Goal: Task Accomplishment & Management: Manage account settings

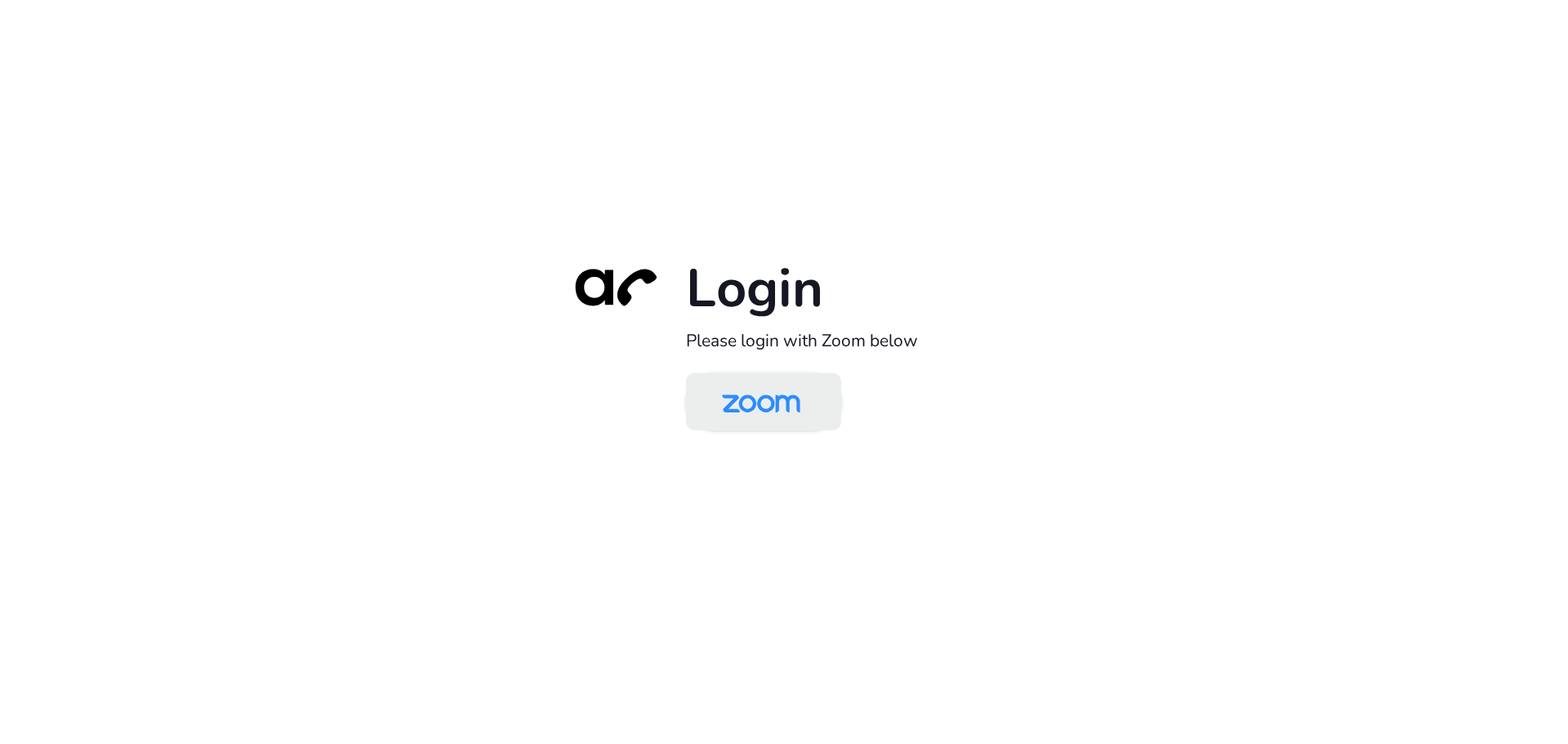
click at [790, 401] on img at bounding box center [761, 403] width 113 height 53
click at [756, 405] on img at bounding box center [761, 403] width 113 height 53
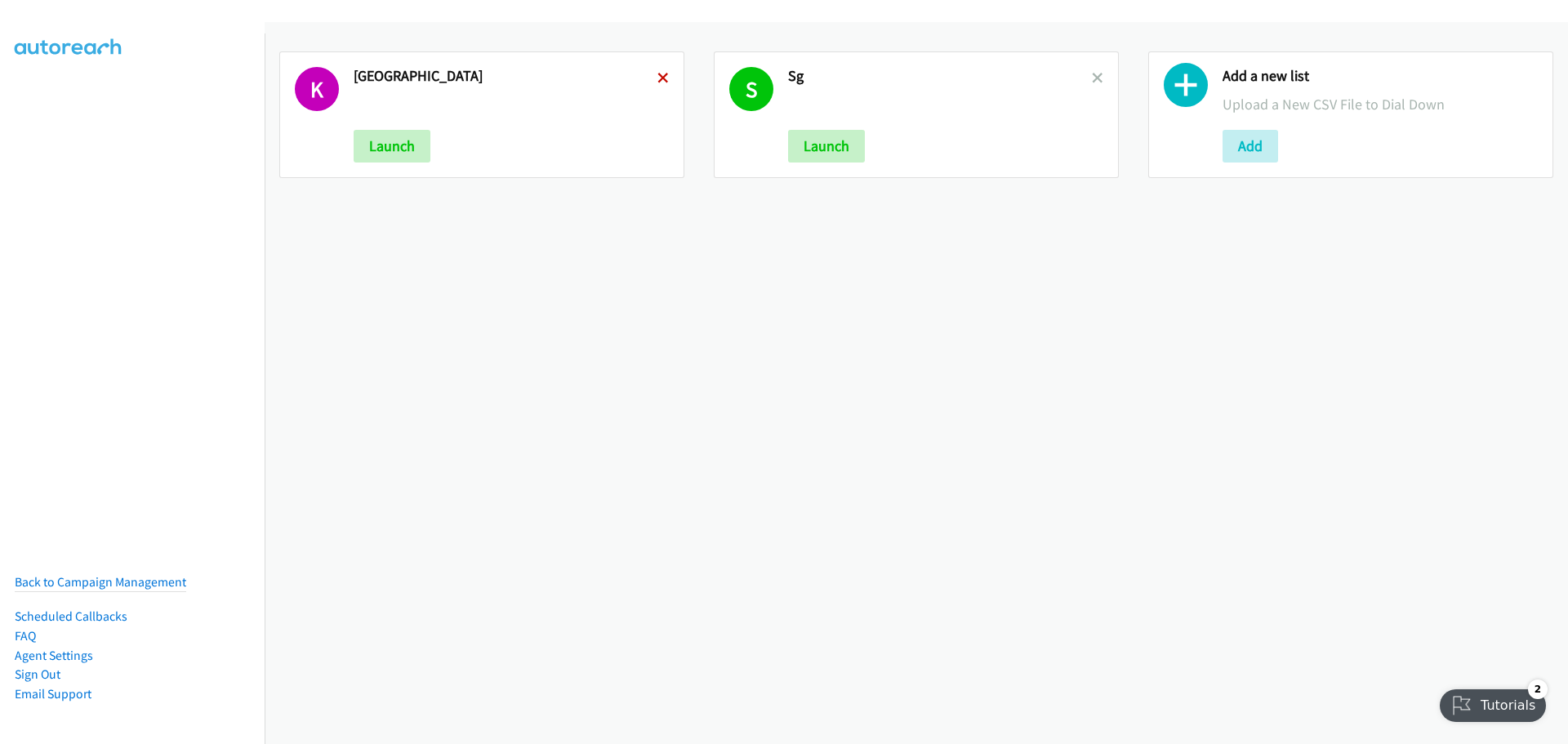
click at [657, 76] on icon at bounding box center [663, 79] width 12 height 12
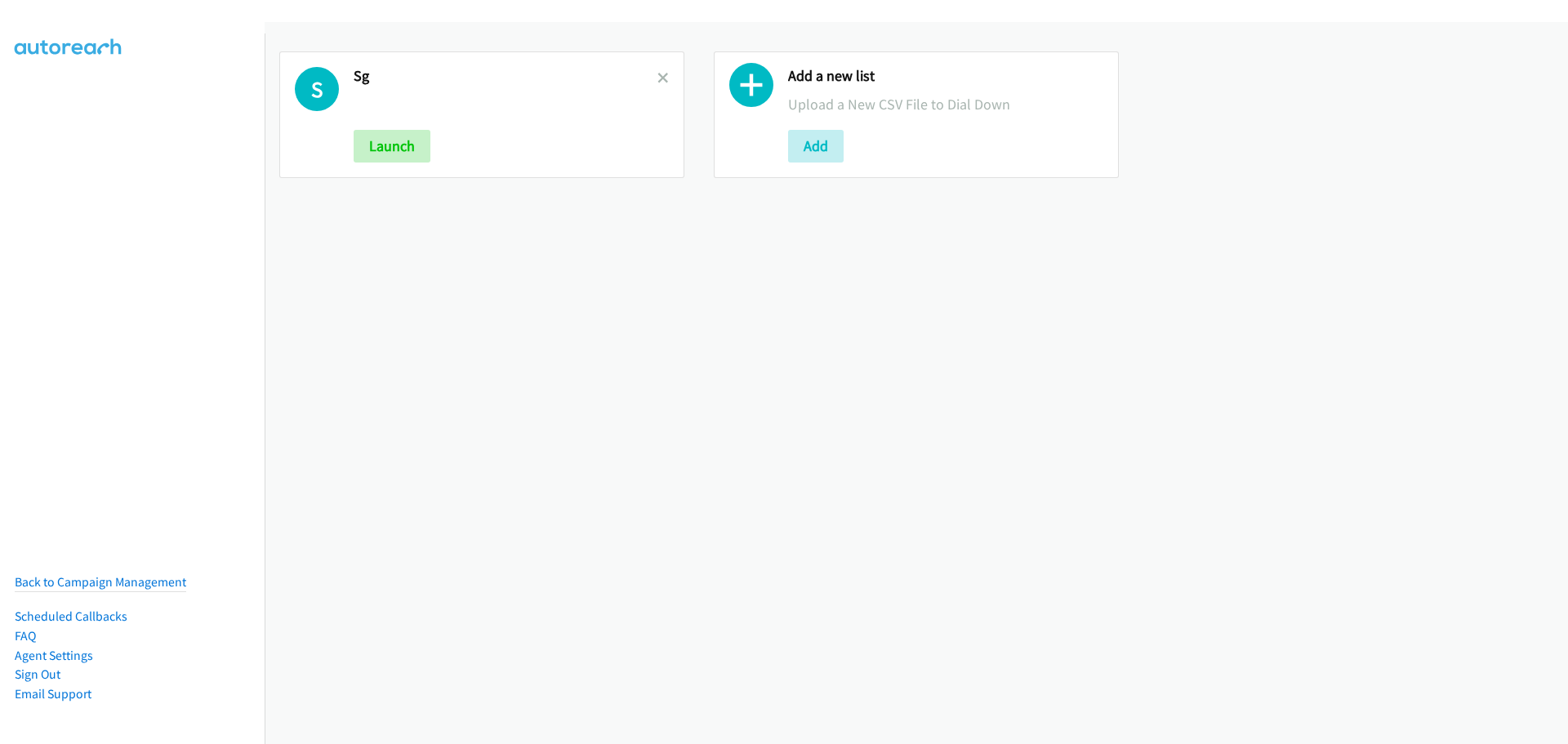
click at [657, 76] on icon at bounding box center [663, 79] width 12 height 12
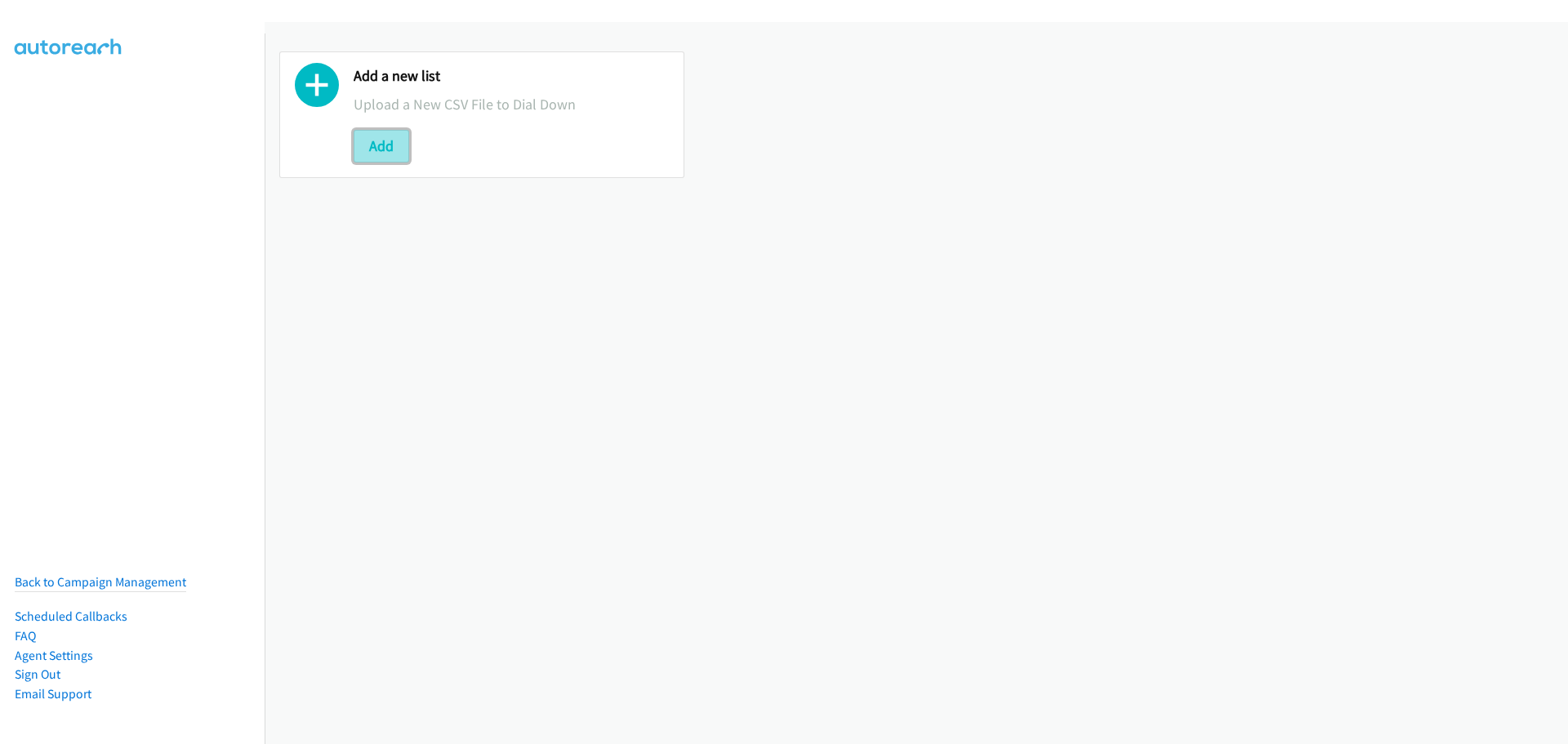
click at [375, 153] on button "Add" at bounding box center [381, 146] width 55 height 33
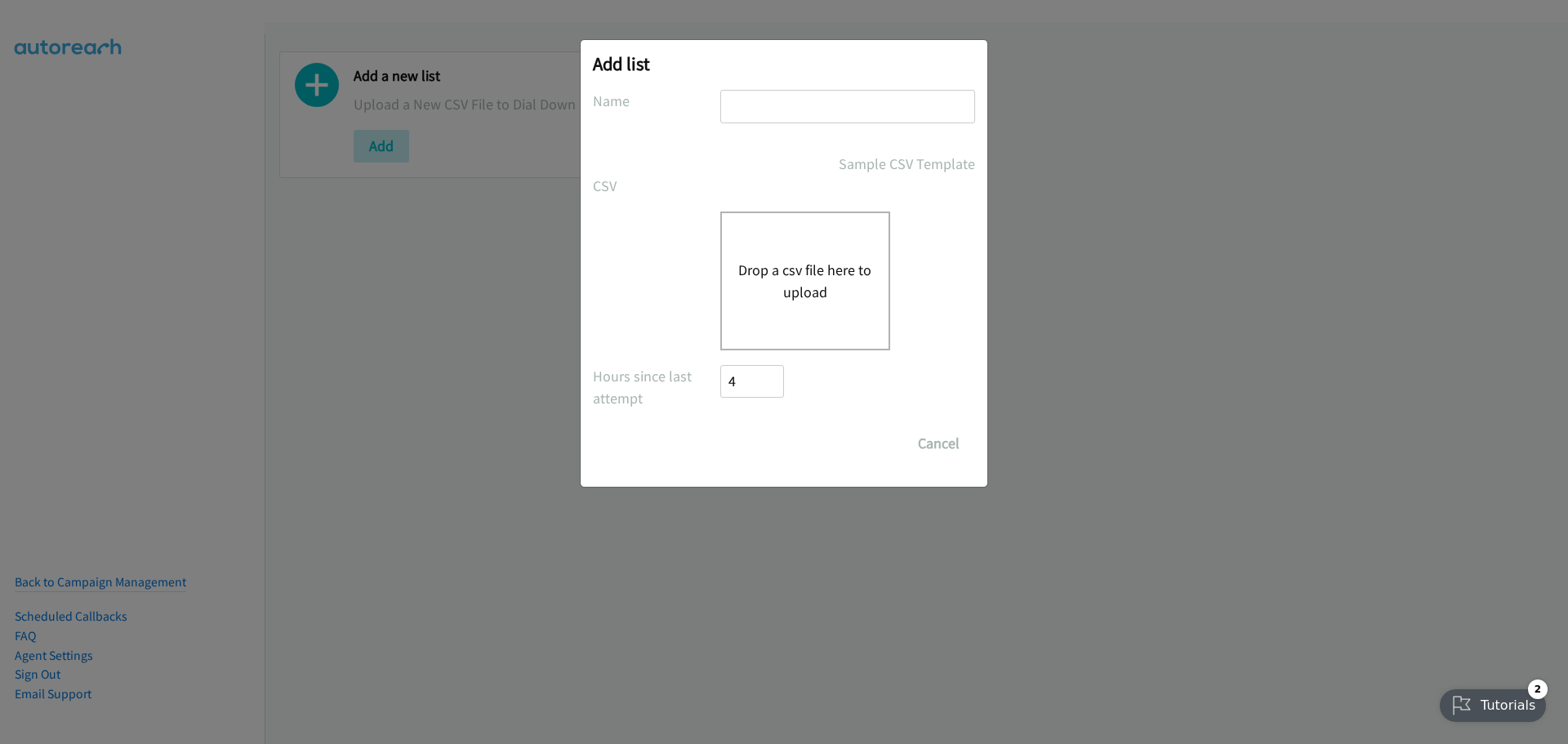
click at [827, 272] on button "Drop a csv file here to upload" at bounding box center [805, 280] width 134 height 44
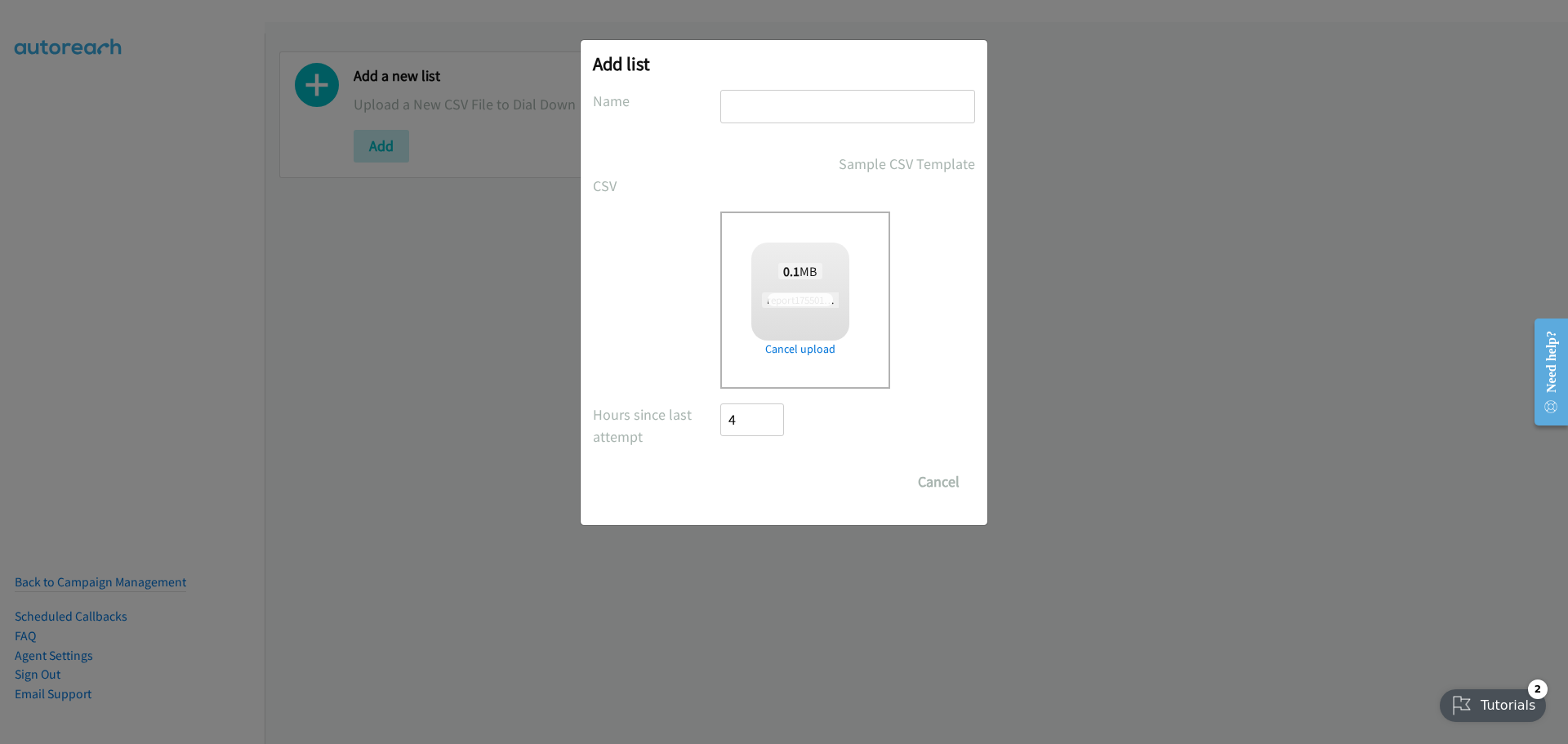
click at [751, 104] on input "text" at bounding box center [847, 106] width 255 height 34
checkbox input "true"
type input "[GEOGRAPHIC_DATA]"
click at [759, 472] on input "Save List" at bounding box center [763, 482] width 86 height 33
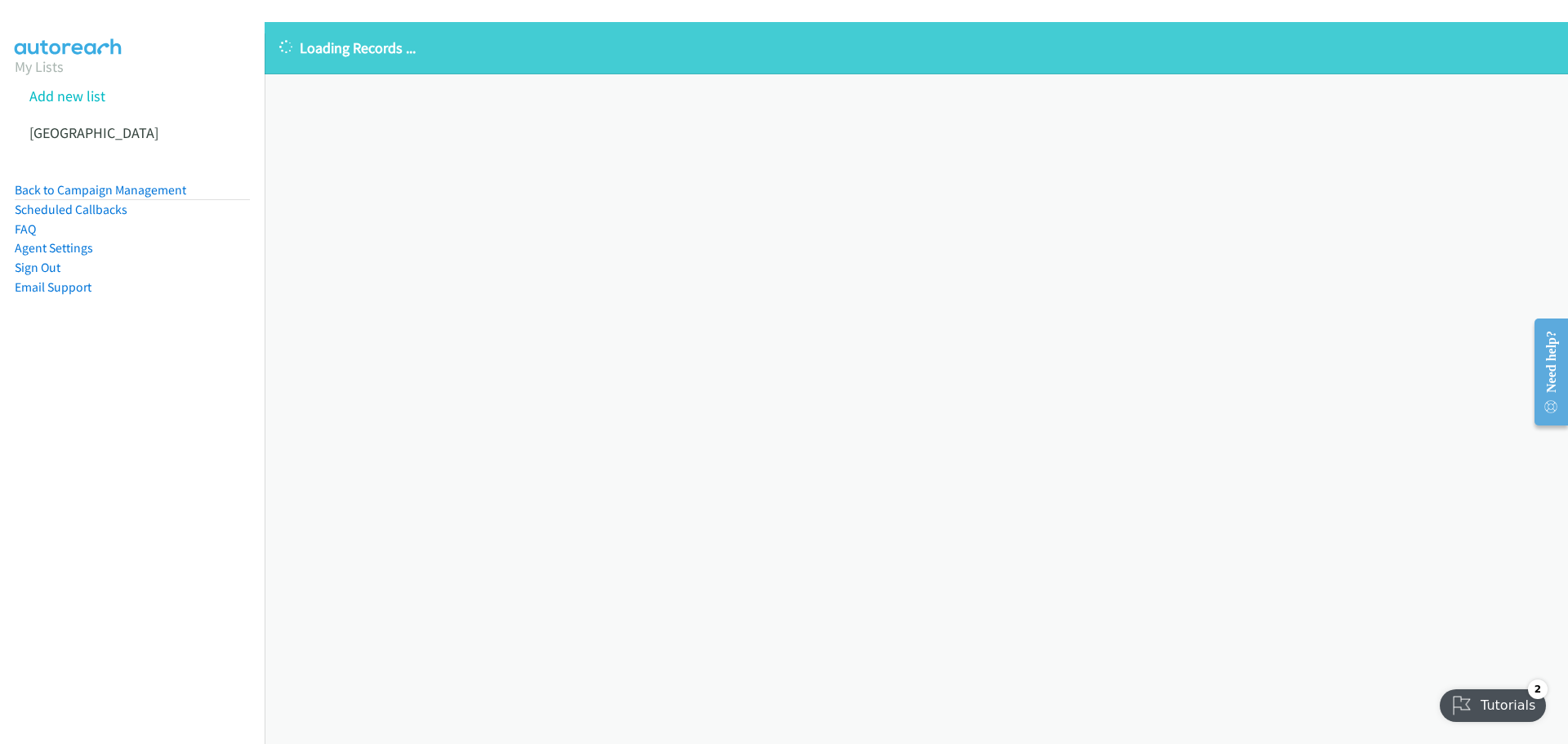
click at [709, 274] on div "Loading Records ... Sorry, something went wrong please try again." at bounding box center [916, 383] width 1303 height 722
click at [710, 273] on div "Loading Records ... Sorry, something went wrong please try again." at bounding box center [916, 383] width 1303 height 722
click at [693, 275] on div "Loading Records ... Sorry, something went wrong please try again." at bounding box center [916, 383] width 1303 height 722
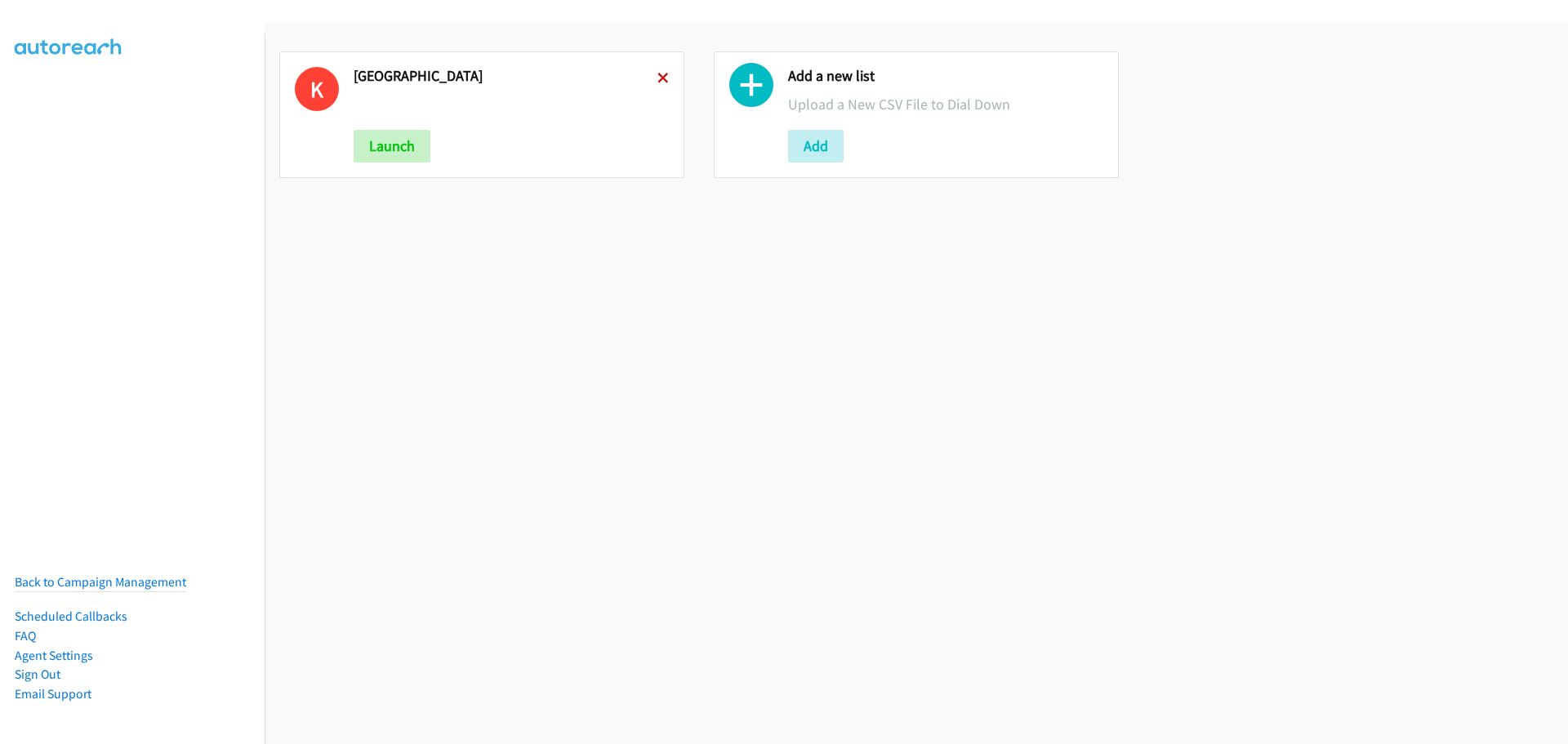
click at [657, 78] on icon at bounding box center [663, 79] width 12 height 12
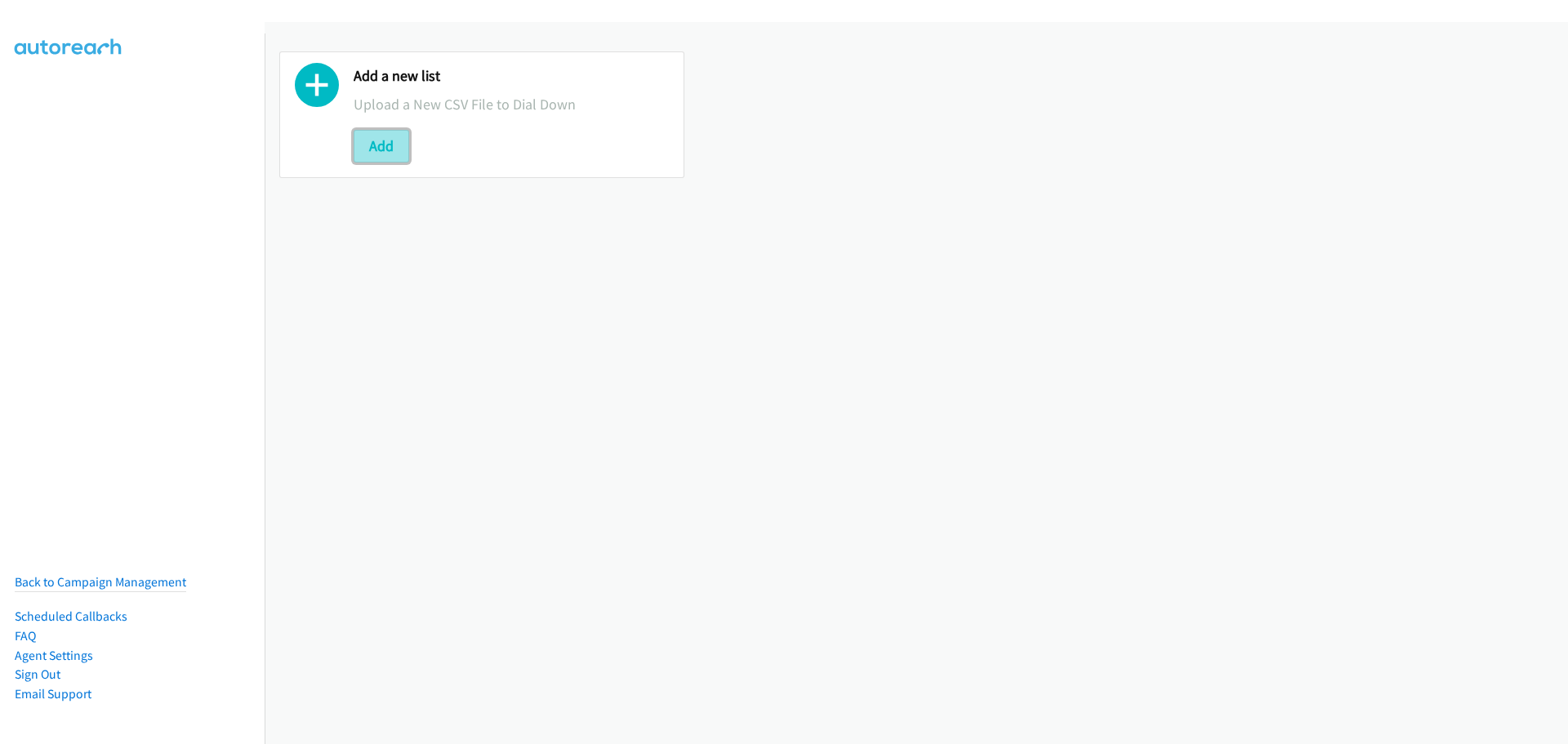
click at [380, 155] on button "Add" at bounding box center [381, 146] width 55 height 33
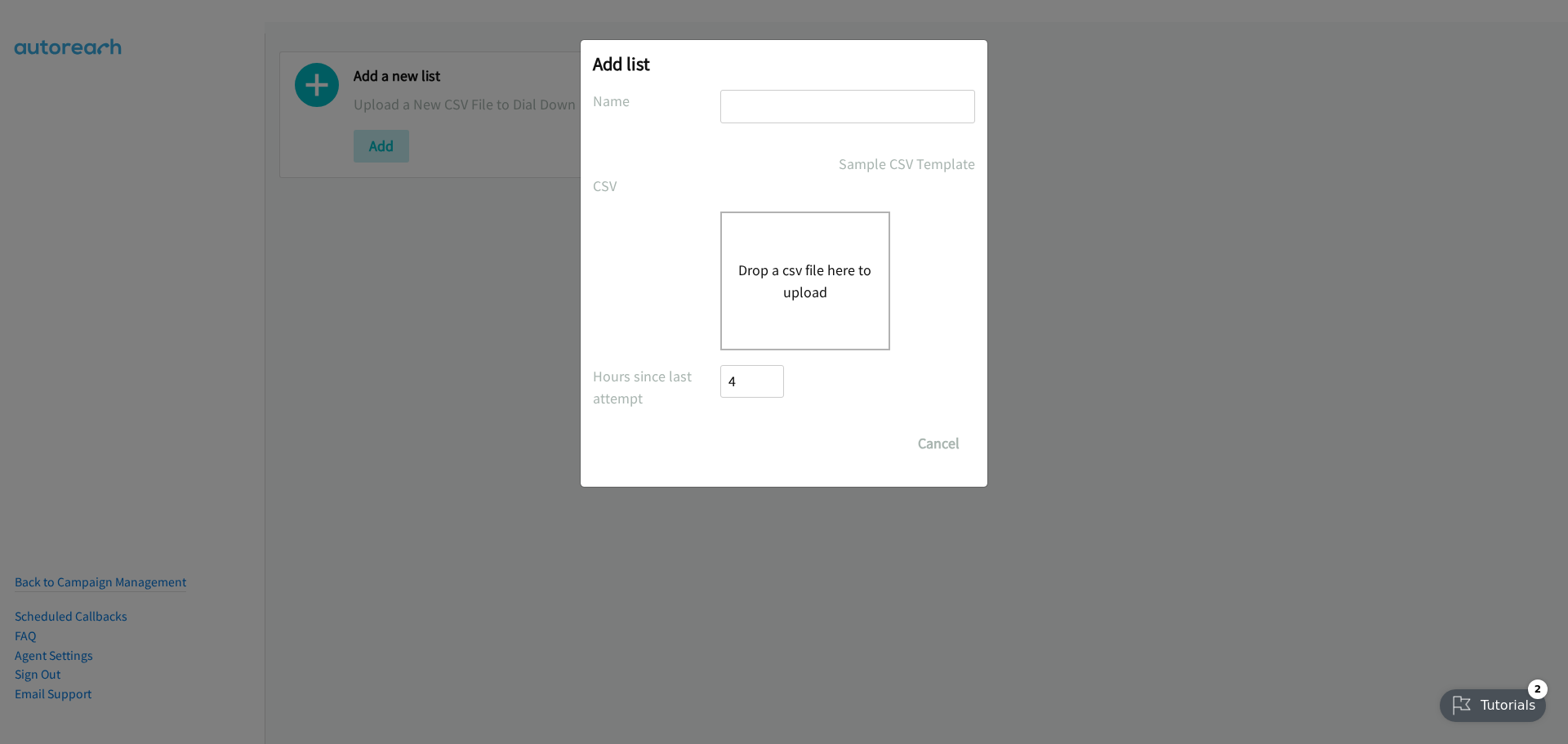
click at [801, 287] on button "Drop a csv file here to upload" at bounding box center [805, 280] width 134 height 44
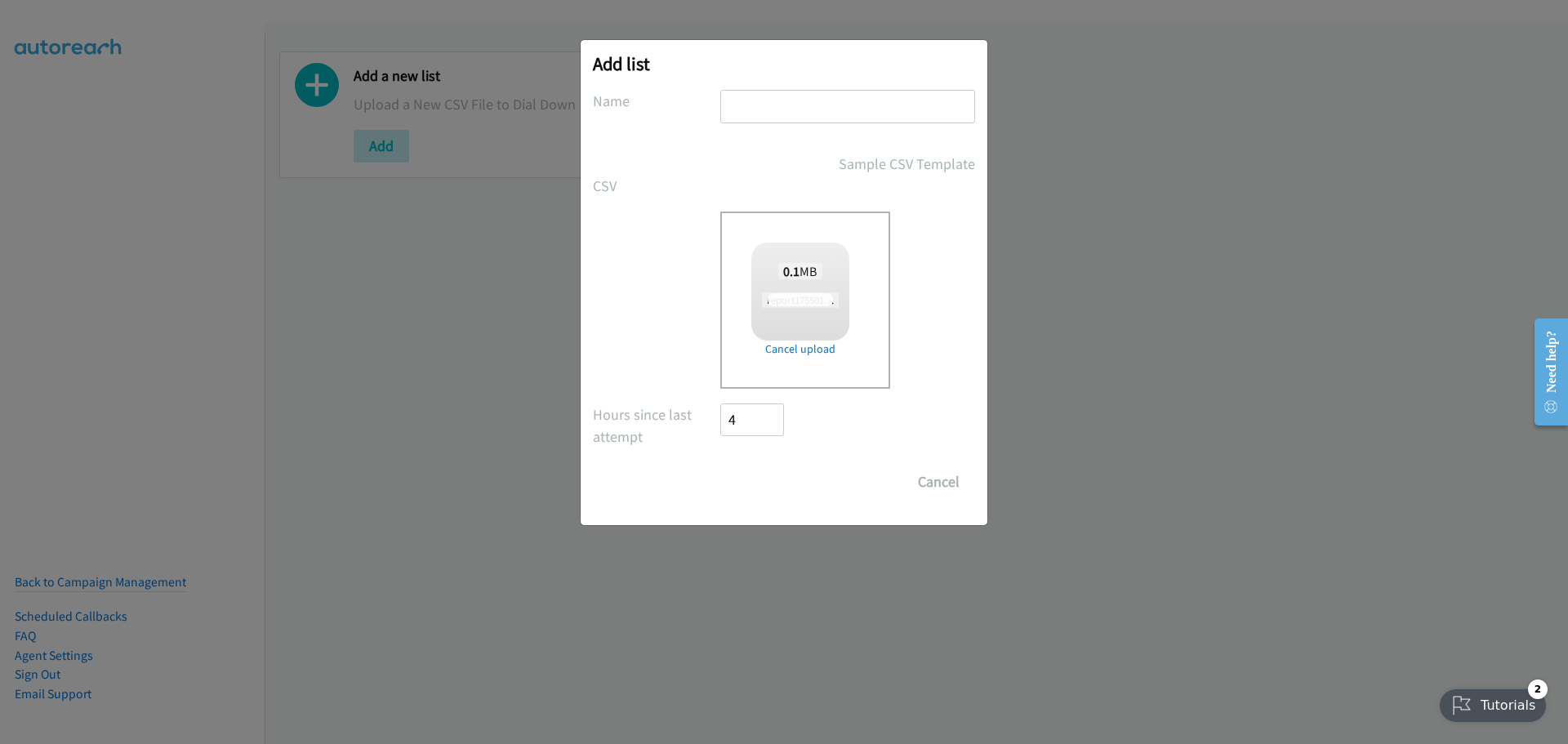
click at [751, 108] on input "text" at bounding box center [847, 106] width 255 height 34
type input "KOrea"
checkbox input "true"
type input "KOrea"
drag, startPoint x: 780, startPoint y: 488, endPoint x: 73, endPoint y: 215, distance: 757.9
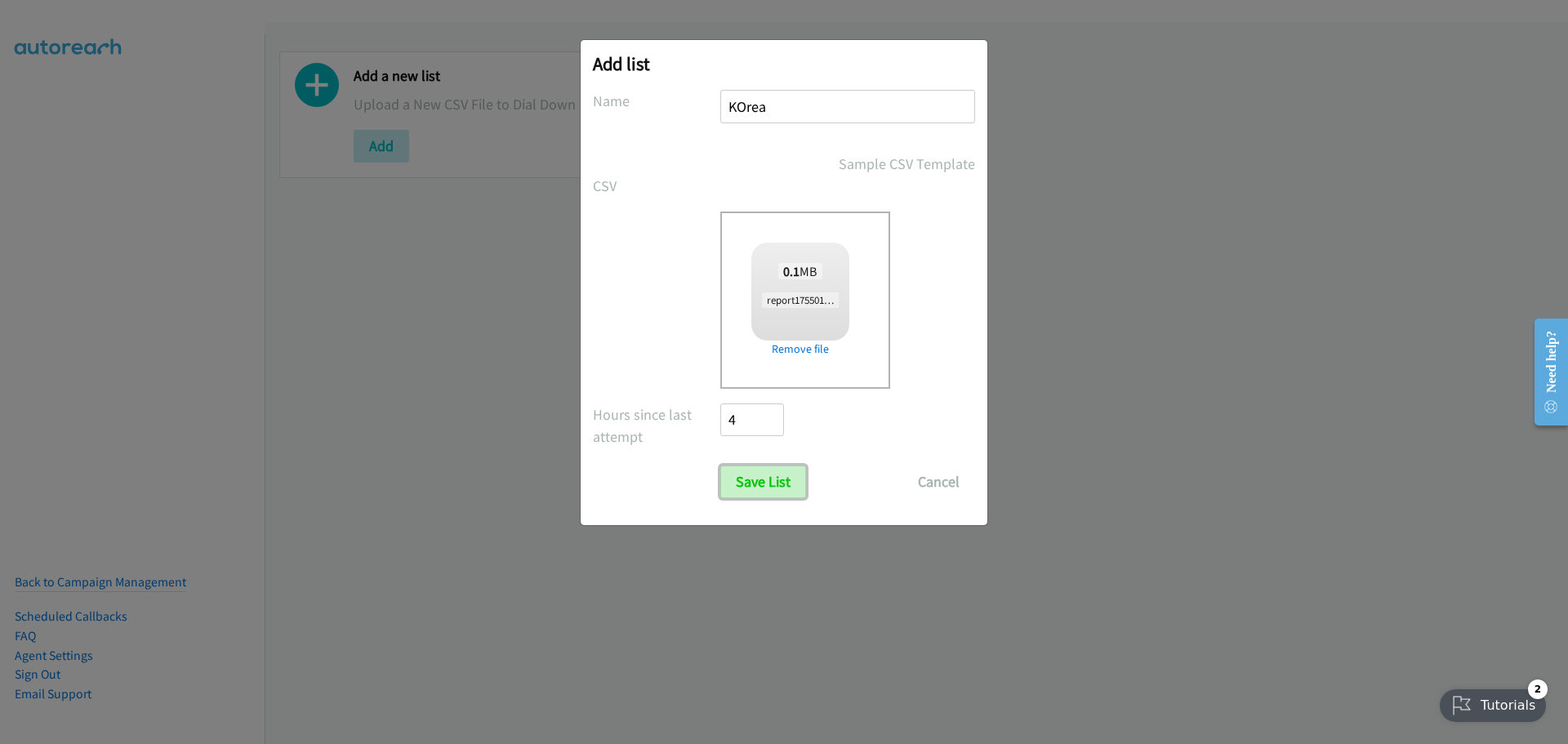
click at [780, 488] on input "Save List" at bounding box center [763, 482] width 86 height 33
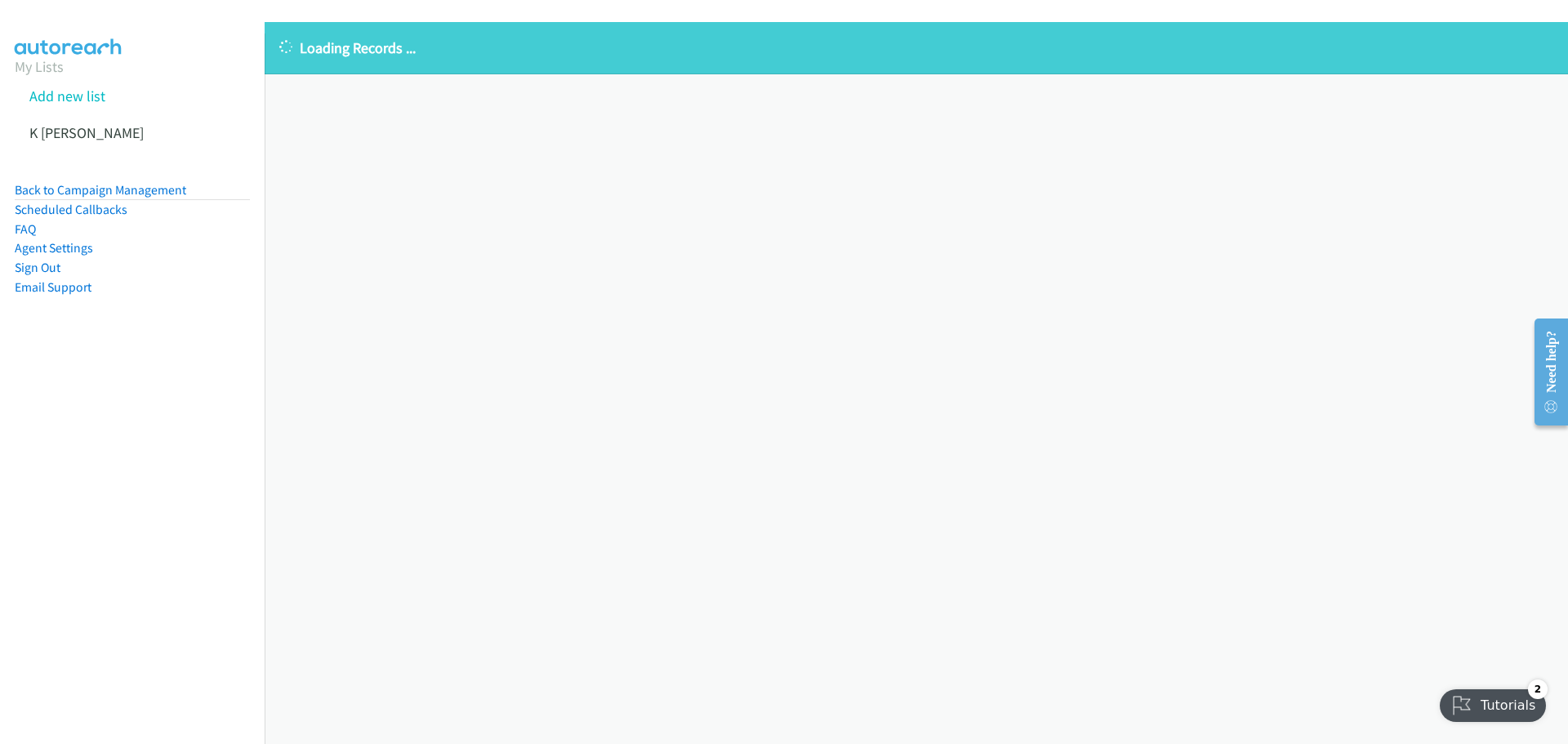
click at [421, 192] on div "Loading Records ... Sorry, something went wrong please try again." at bounding box center [916, 383] width 1303 height 722
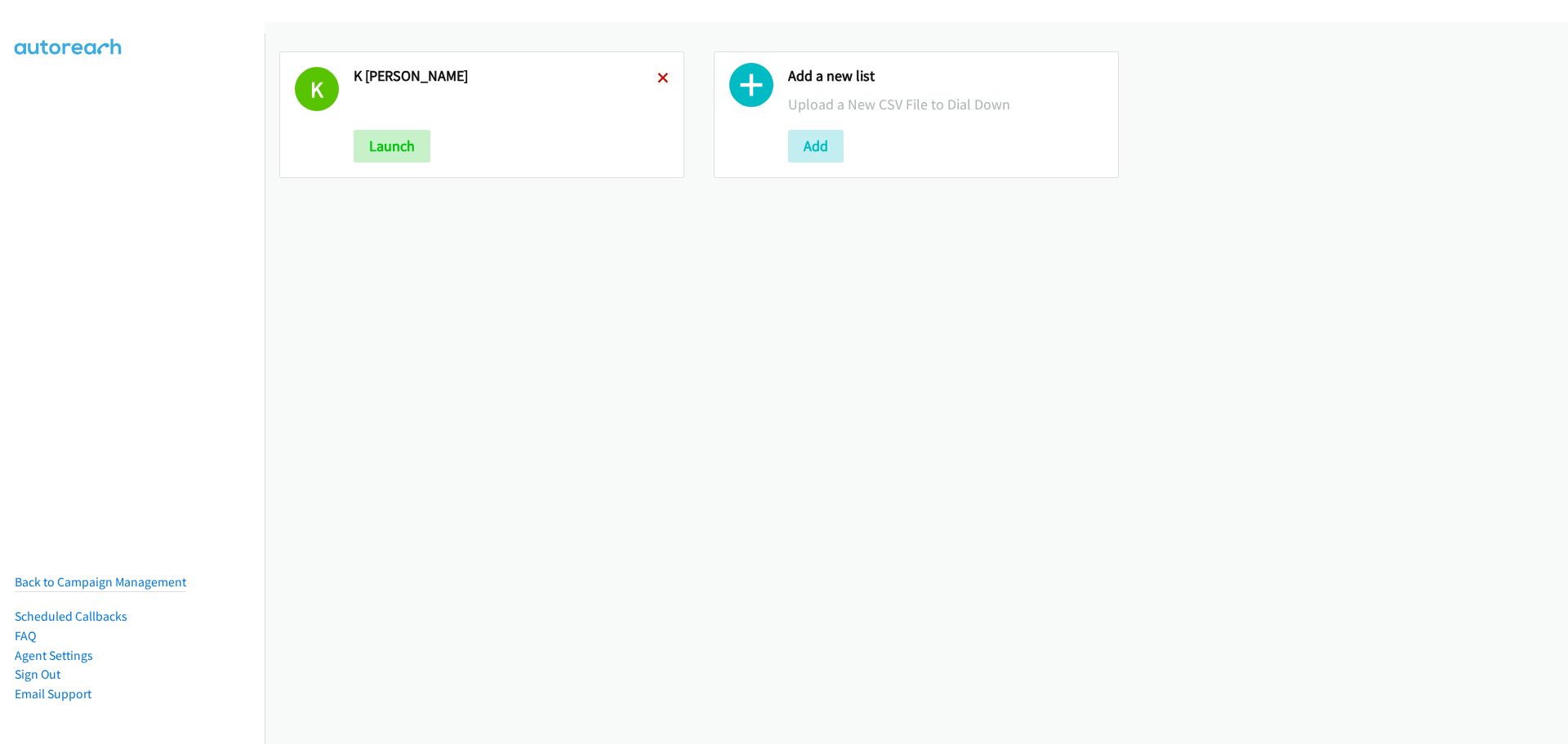
click at [660, 75] on icon at bounding box center [663, 79] width 12 height 12
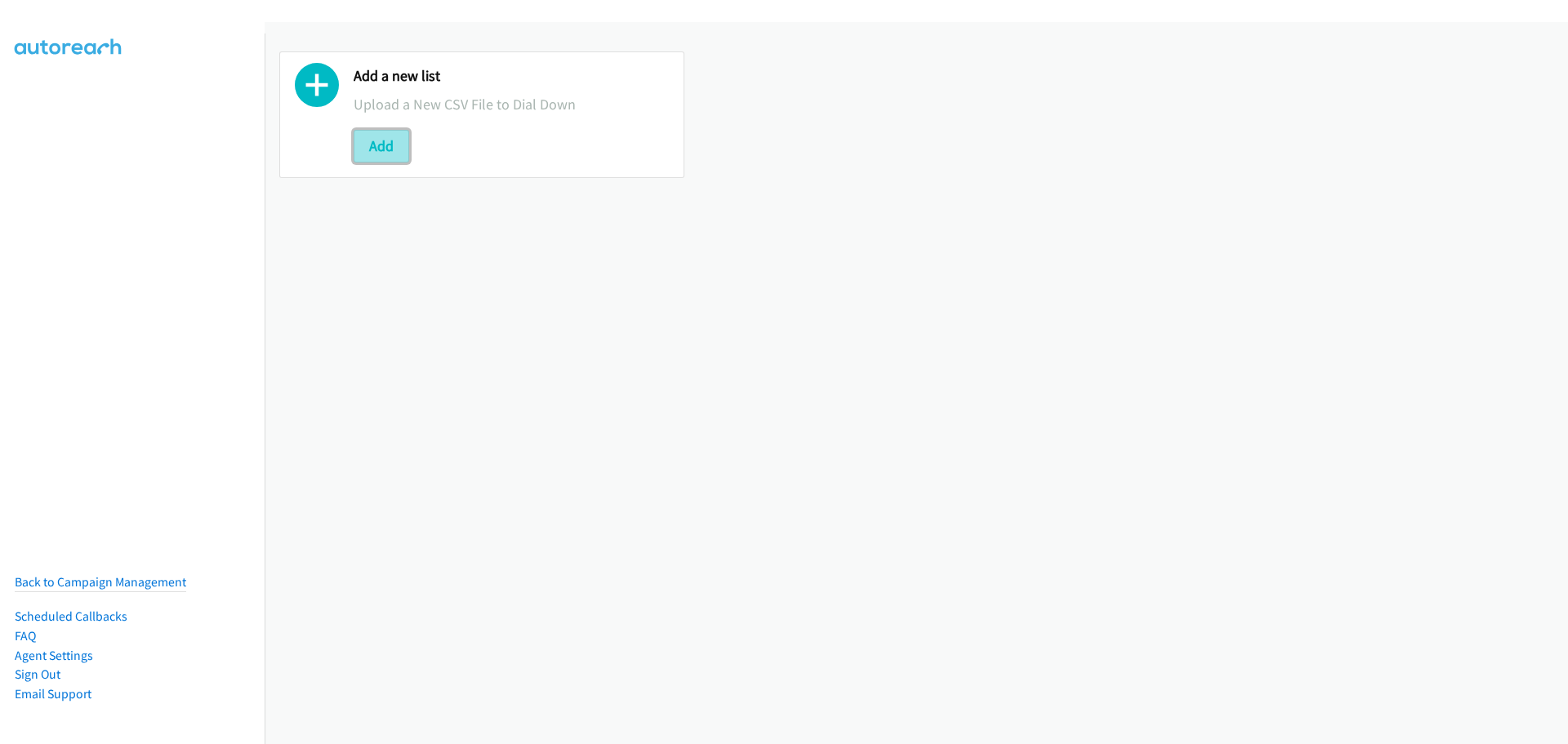
click at [406, 141] on button "Add" at bounding box center [381, 146] width 55 height 33
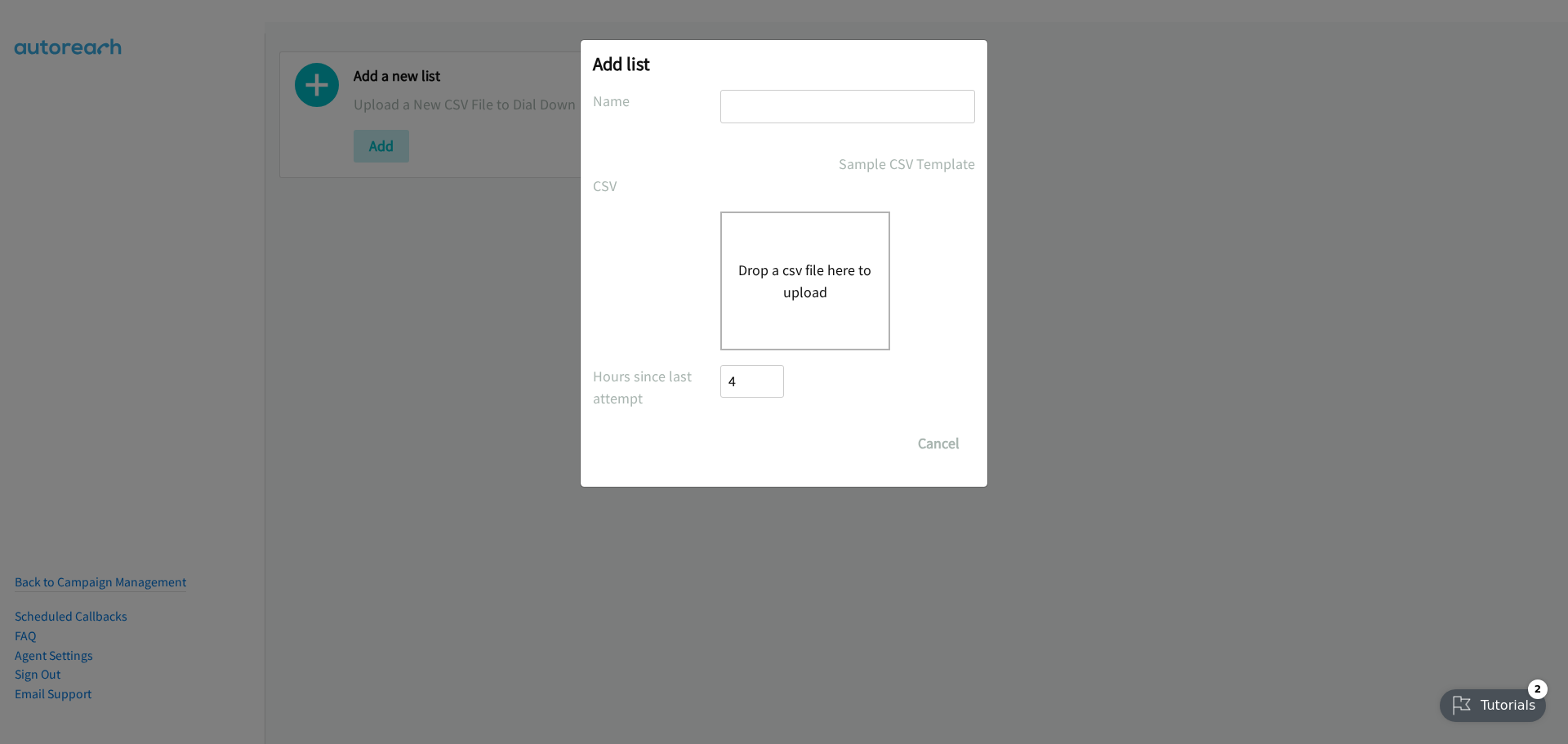
click at [817, 280] on button "Drop a csv file here to upload" at bounding box center [805, 280] width 134 height 44
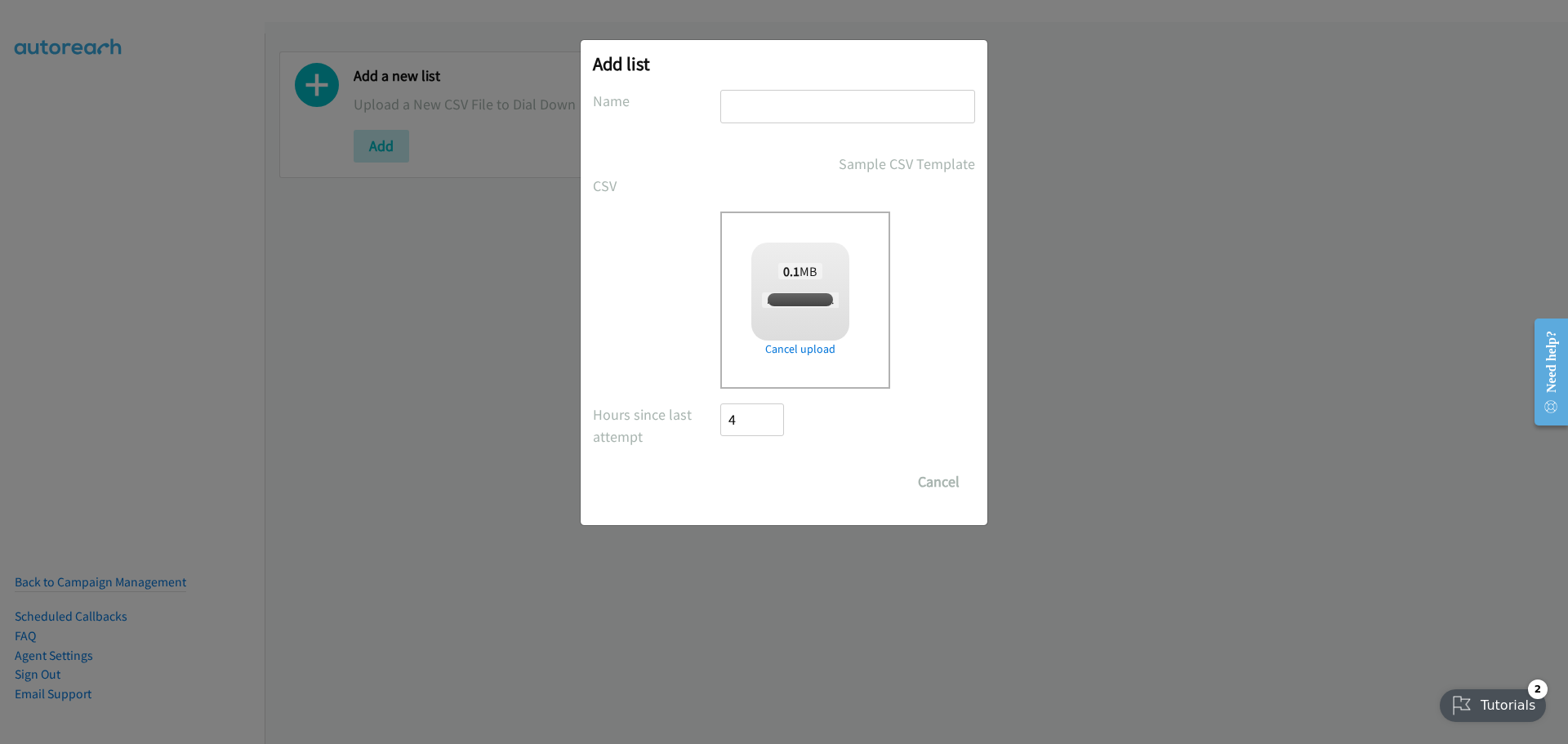
click at [760, 116] on input "text" at bounding box center [847, 106] width 255 height 34
checkbox input "true"
type input "KOrea"
click at [776, 492] on input "Save List" at bounding box center [763, 482] width 86 height 33
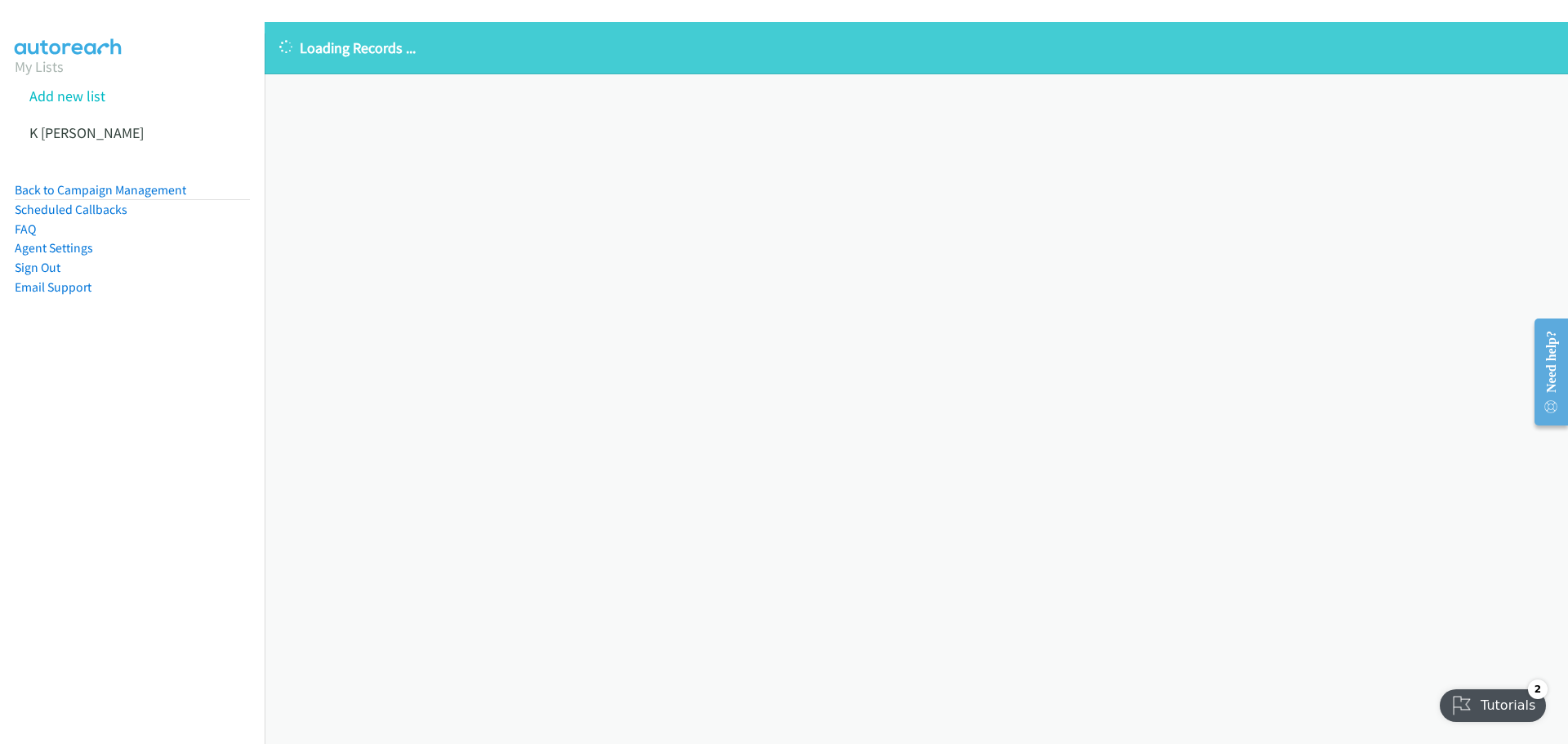
click at [569, 221] on div "Loading Records ... Sorry, something went wrong please try again." at bounding box center [916, 383] width 1303 height 722
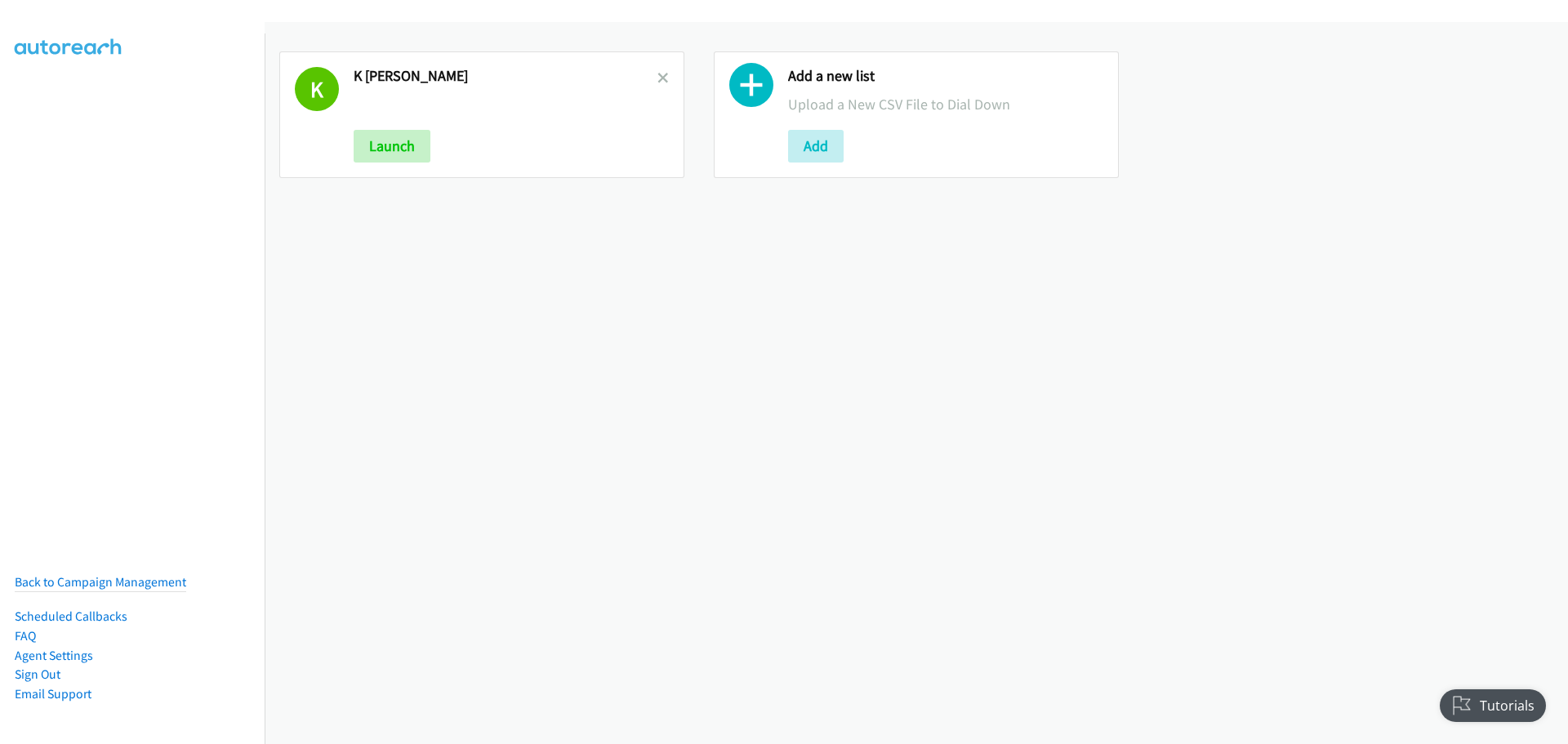
drag, startPoint x: 655, startPoint y: 73, endPoint x: 614, endPoint y: 4, distance: 80.3
click at [657, 73] on icon at bounding box center [663, 79] width 12 height 12
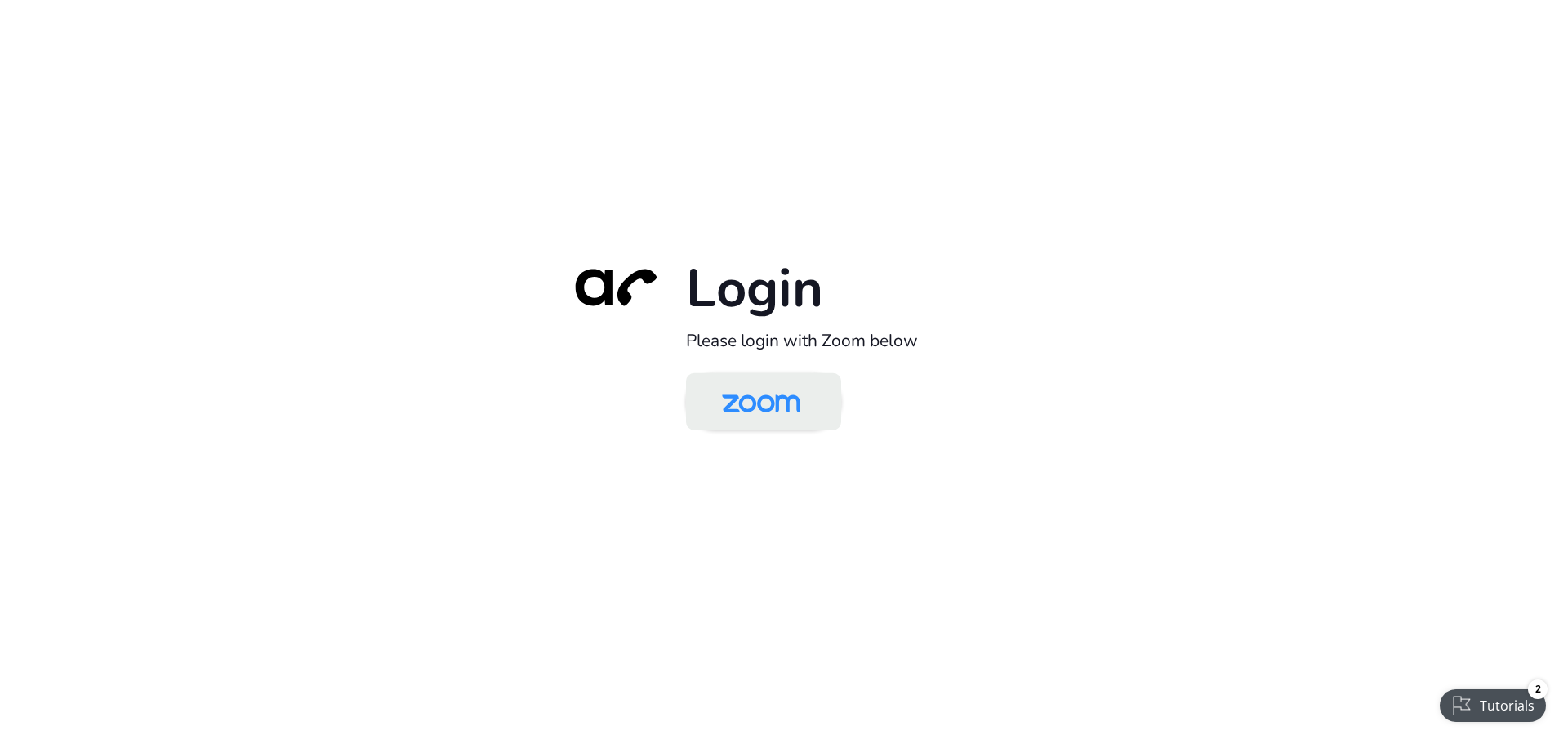
click at [779, 388] on img at bounding box center [761, 403] width 113 height 53
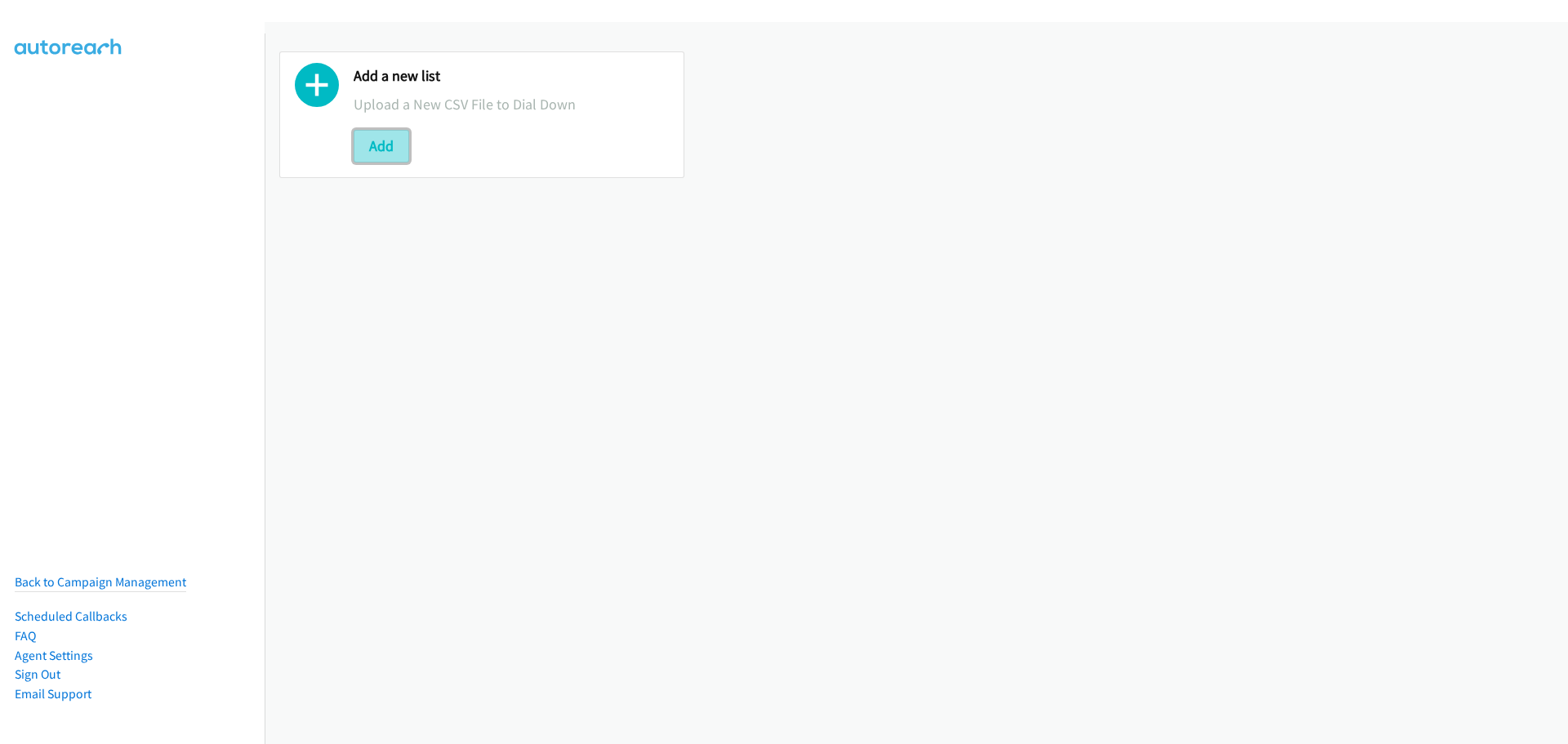
click at [377, 158] on button "Add" at bounding box center [381, 146] width 55 height 33
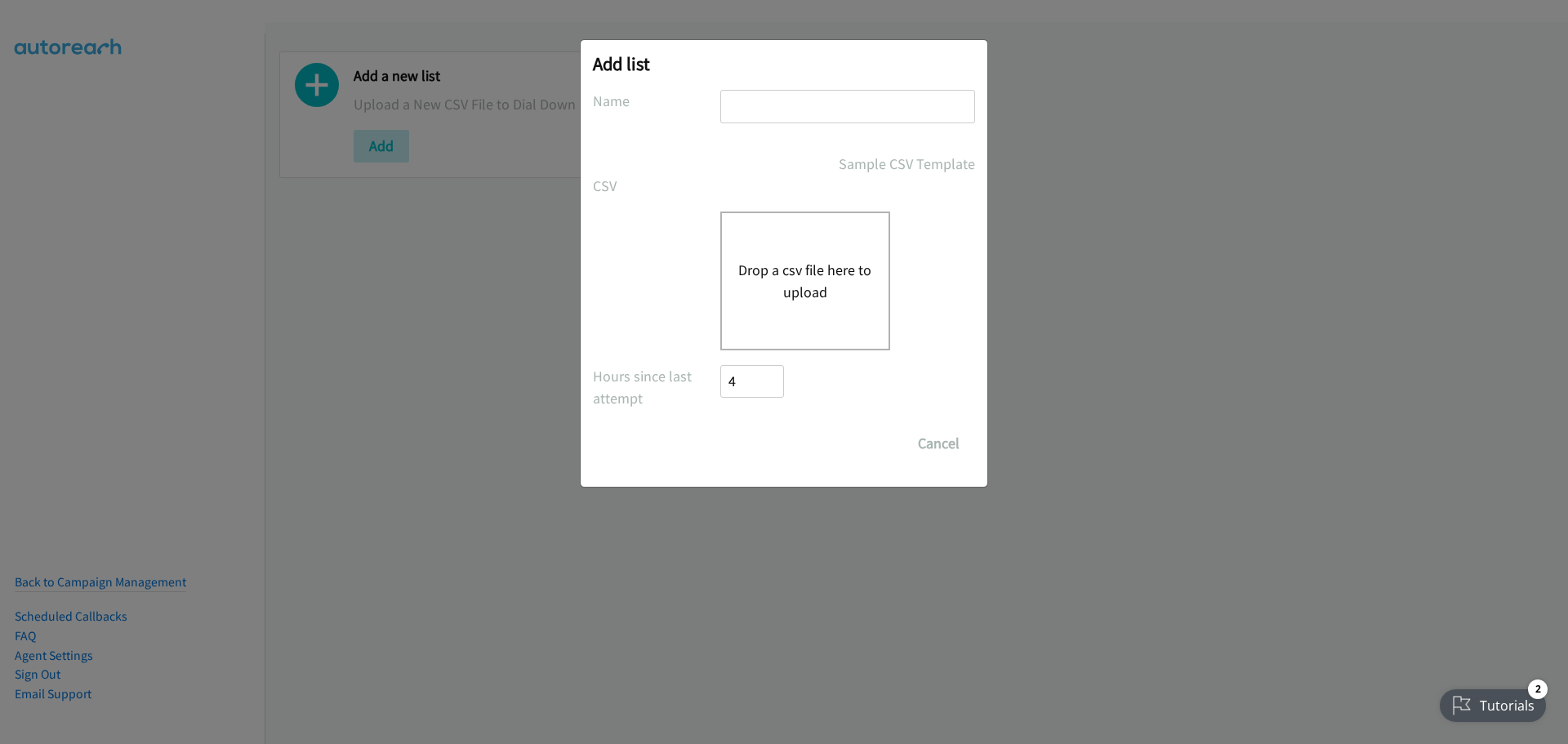
click at [829, 270] on button "Drop a csv file here to upload" at bounding box center [805, 280] width 134 height 44
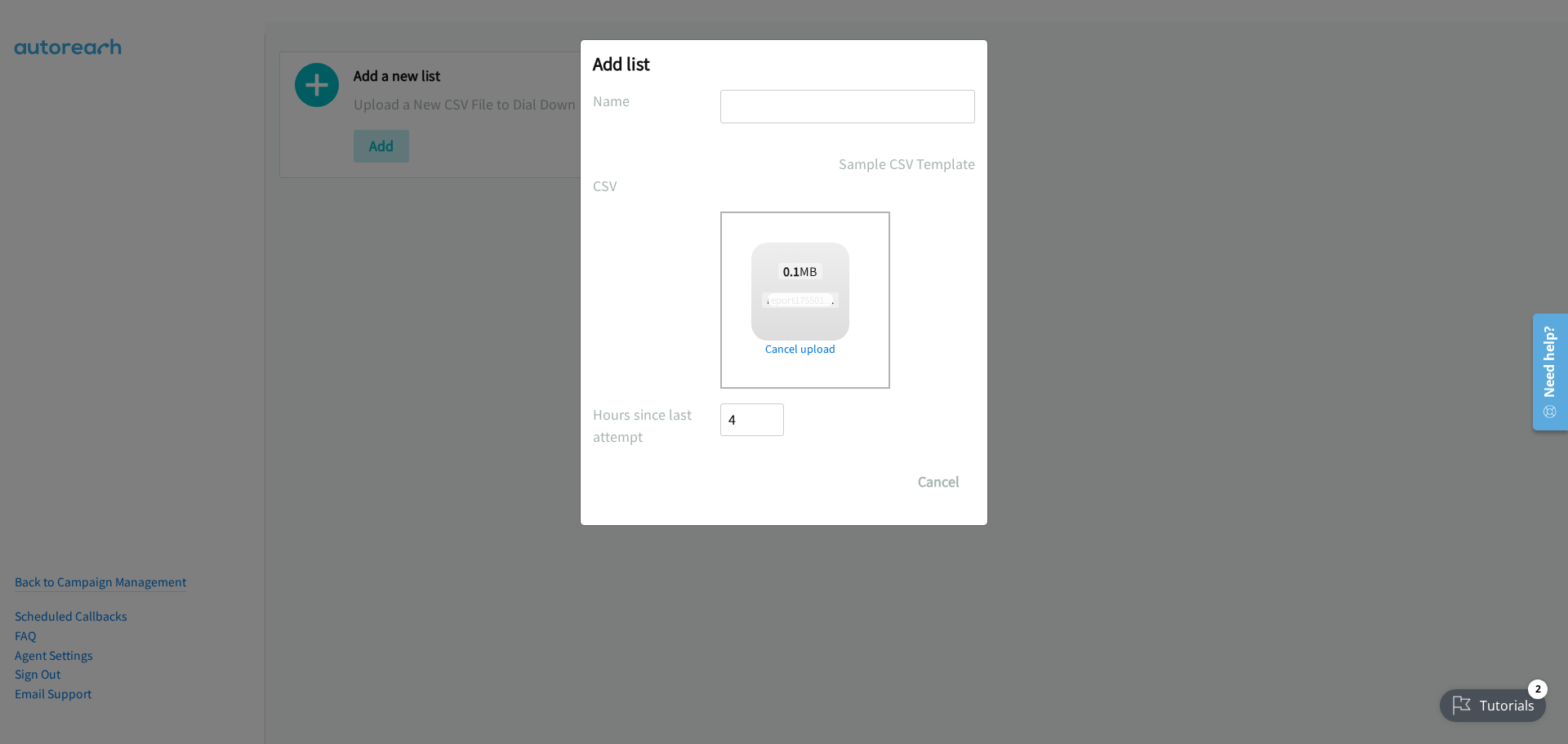
click at [746, 107] on input "text" at bounding box center [847, 106] width 255 height 34
checkbox input "true"
type input "[GEOGRAPHIC_DATA]"
click at [779, 493] on input "Save List" at bounding box center [763, 482] width 86 height 33
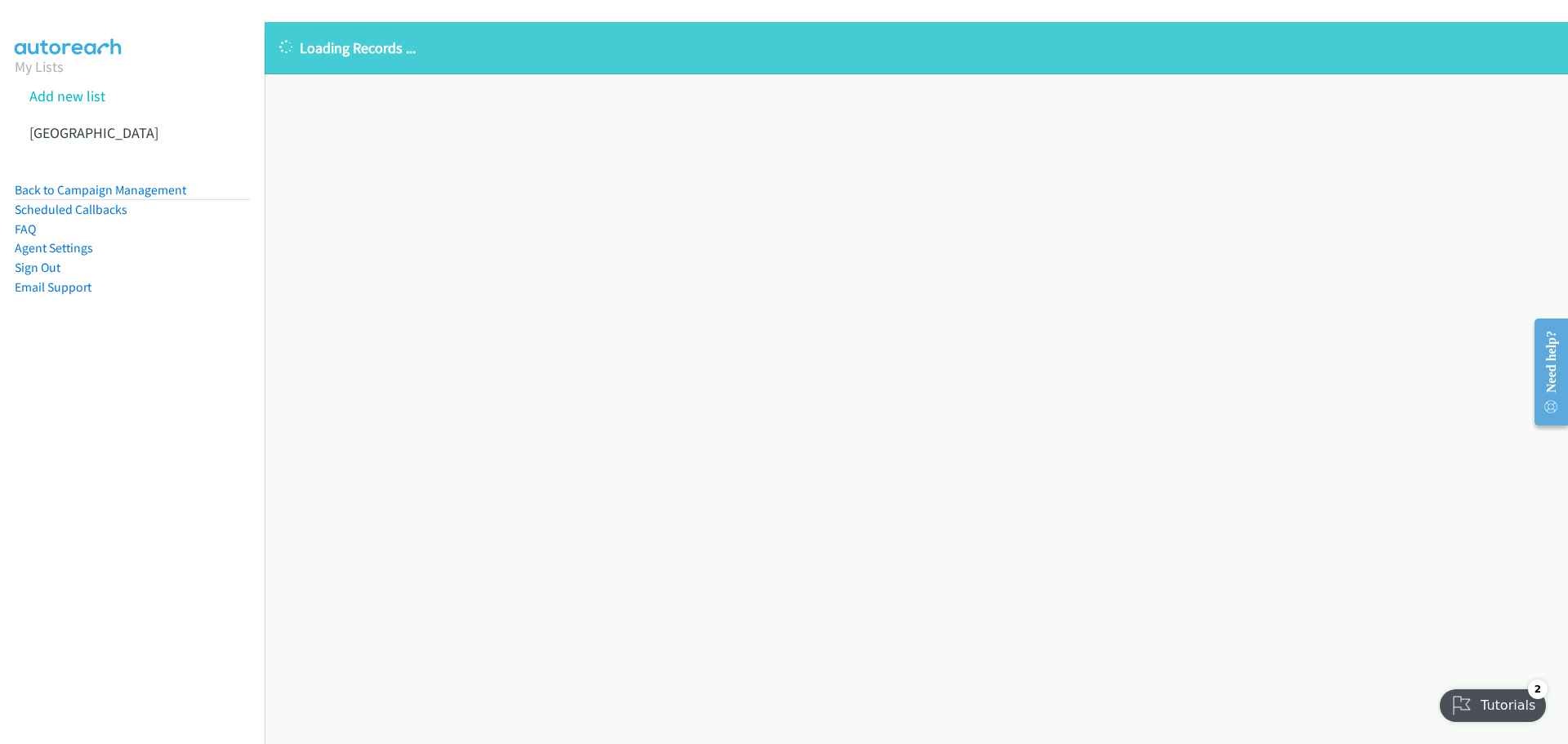
drag, startPoint x: 410, startPoint y: 219, endPoint x: 393, endPoint y: 204, distance: 22.7
click at [410, 219] on div "Loading Records ... Sorry, something went wrong please try again." at bounding box center [916, 383] width 1303 height 722
click at [59, 94] on link "Add new list" at bounding box center [68, 96] width 76 height 19
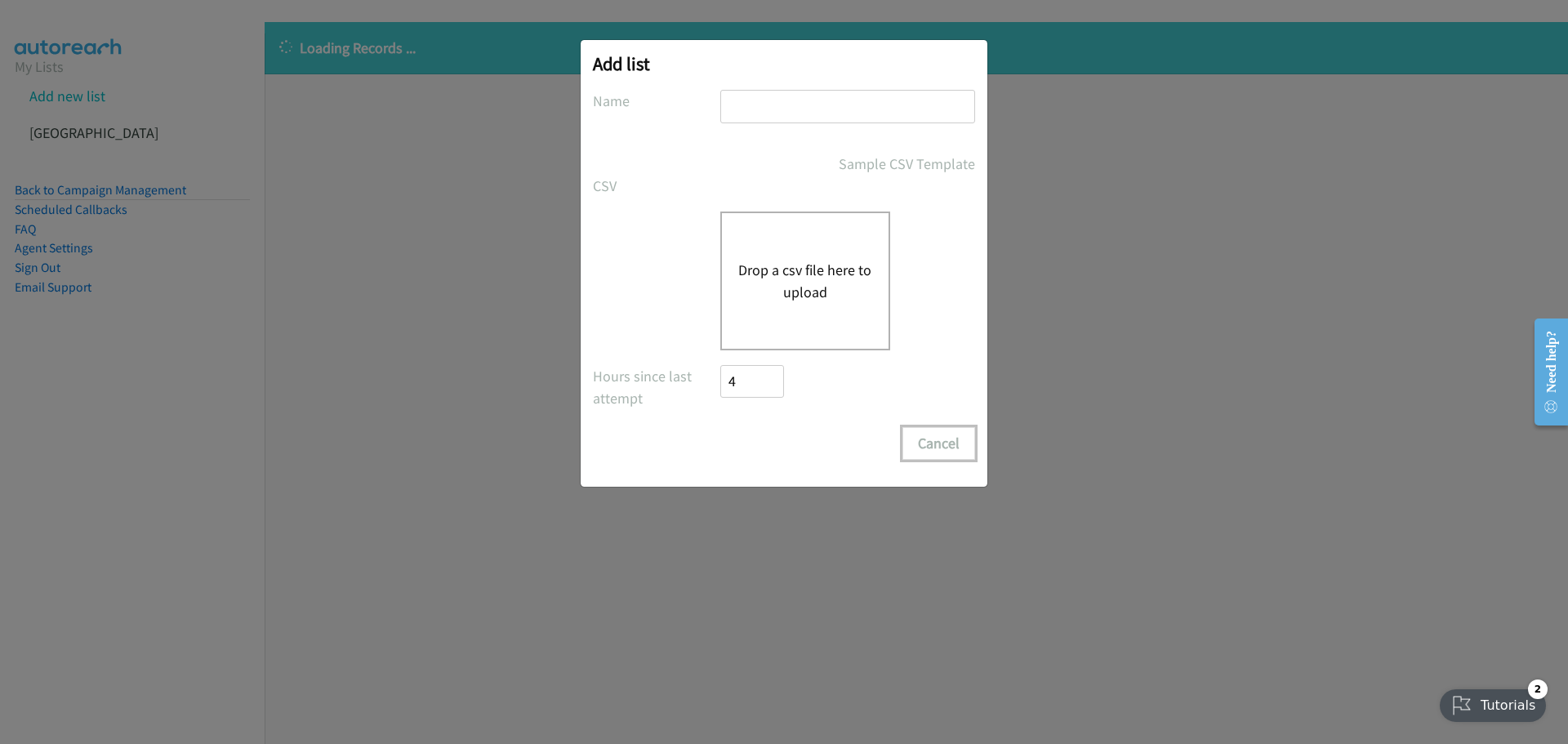
click at [929, 452] on button "Cancel" at bounding box center [939, 444] width 73 height 33
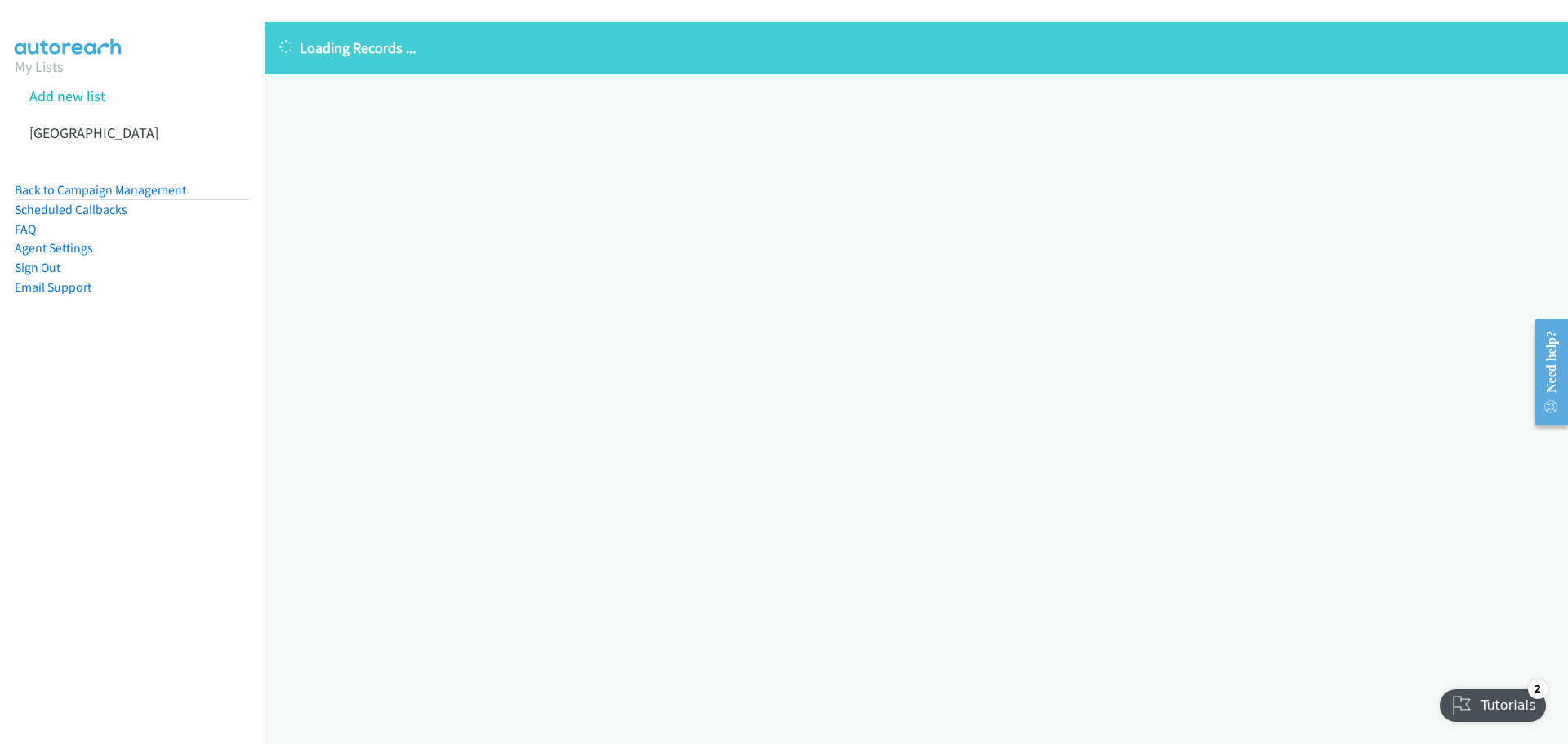
drag, startPoint x: 591, startPoint y: 351, endPoint x: 260, endPoint y: 188, distance: 369.0
click at [590, 351] on div "Loading Records ... Sorry, something went wrong please try again." at bounding box center [916, 383] width 1303 height 722
click at [41, 55] on section "My Lists Add new list Korea" at bounding box center [132, 103] width 235 height 96
click at [49, 64] on link "My Lists" at bounding box center [39, 66] width 49 height 19
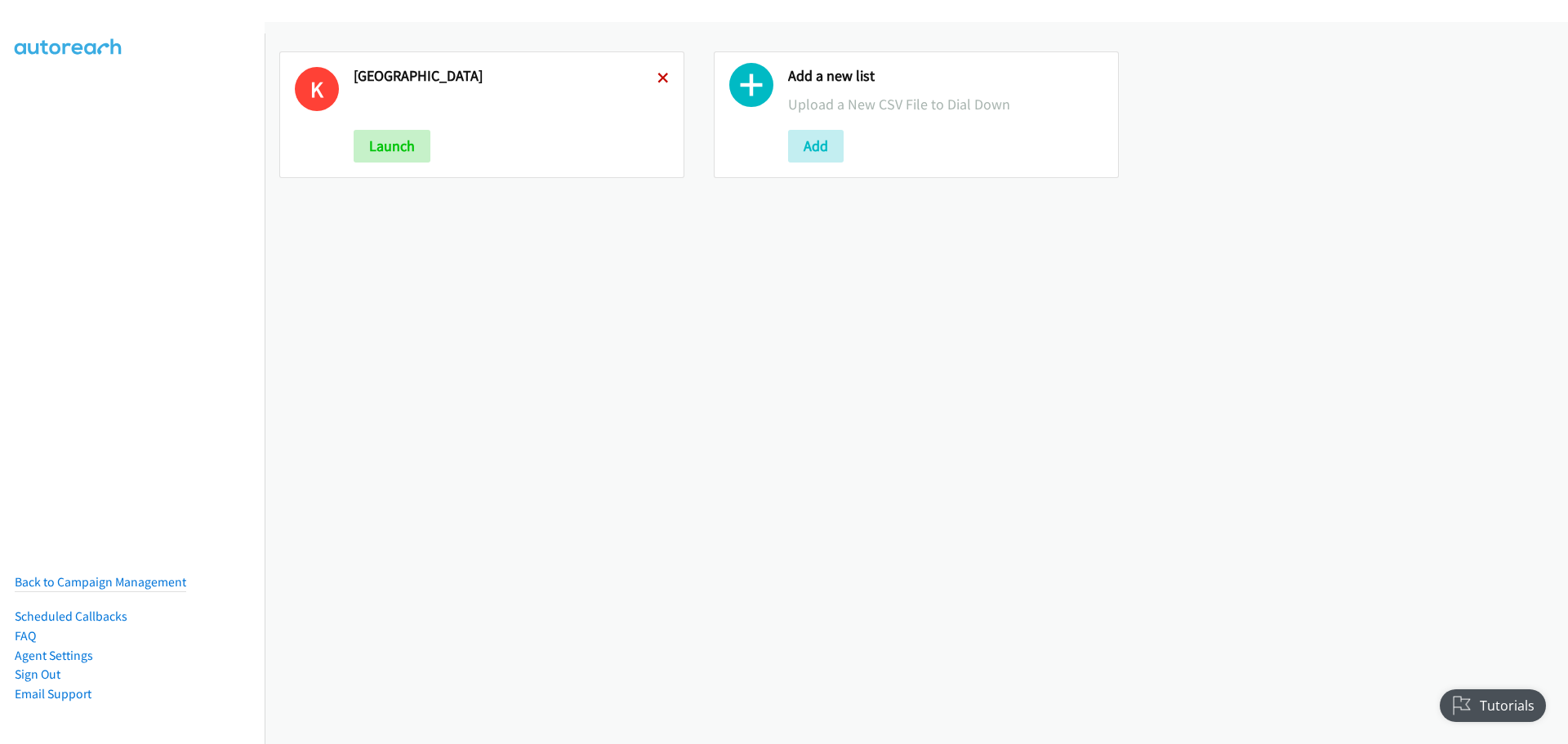
click at [660, 78] on icon at bounding box center [663, 79] width 12 height 12
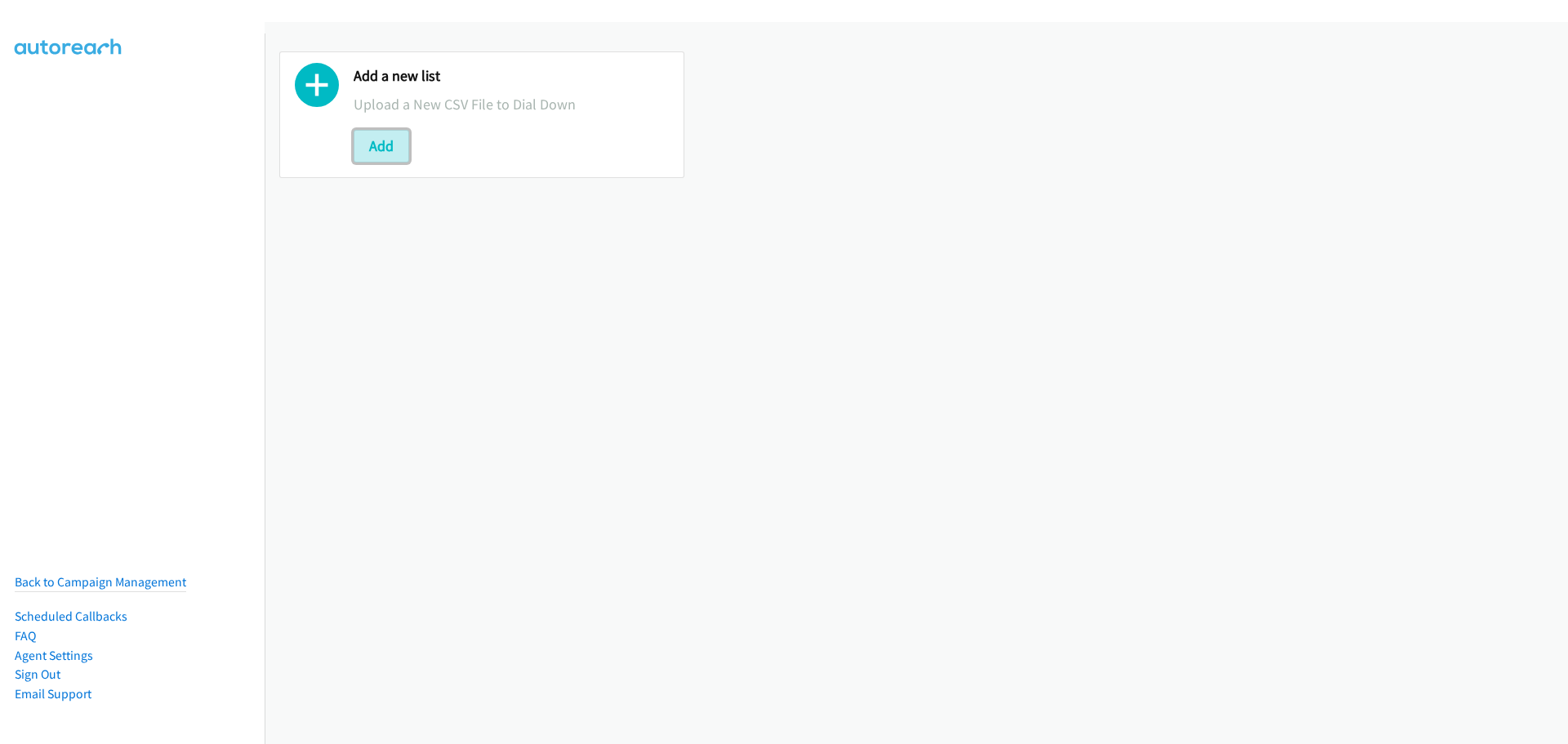
click at [379, 162] on button "Add" at bounding box center [381, 146] width 55 height 33
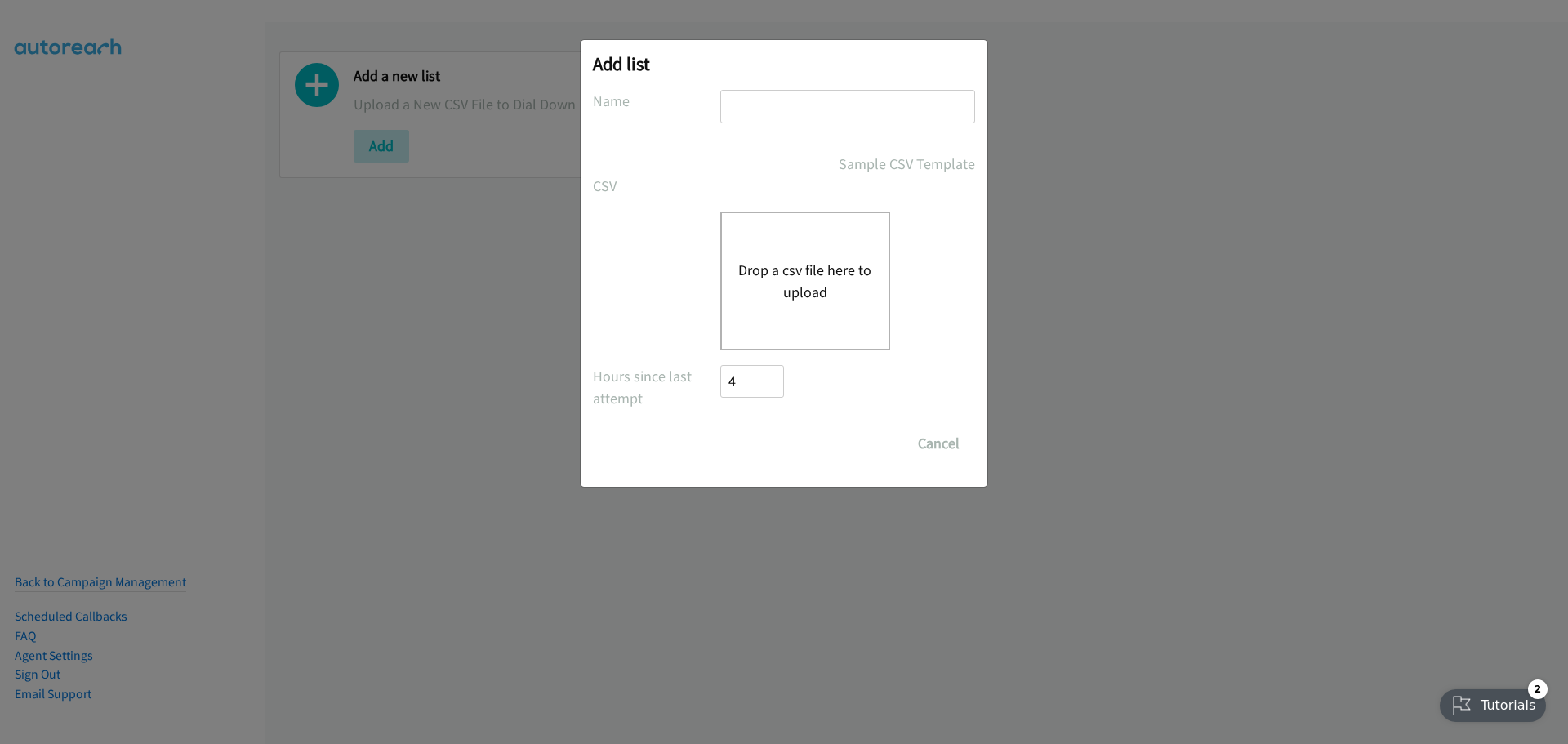
click at [802, 281] on button "Drop a csv file here to upload" at bounding box center [805, 280] width 134 height 44
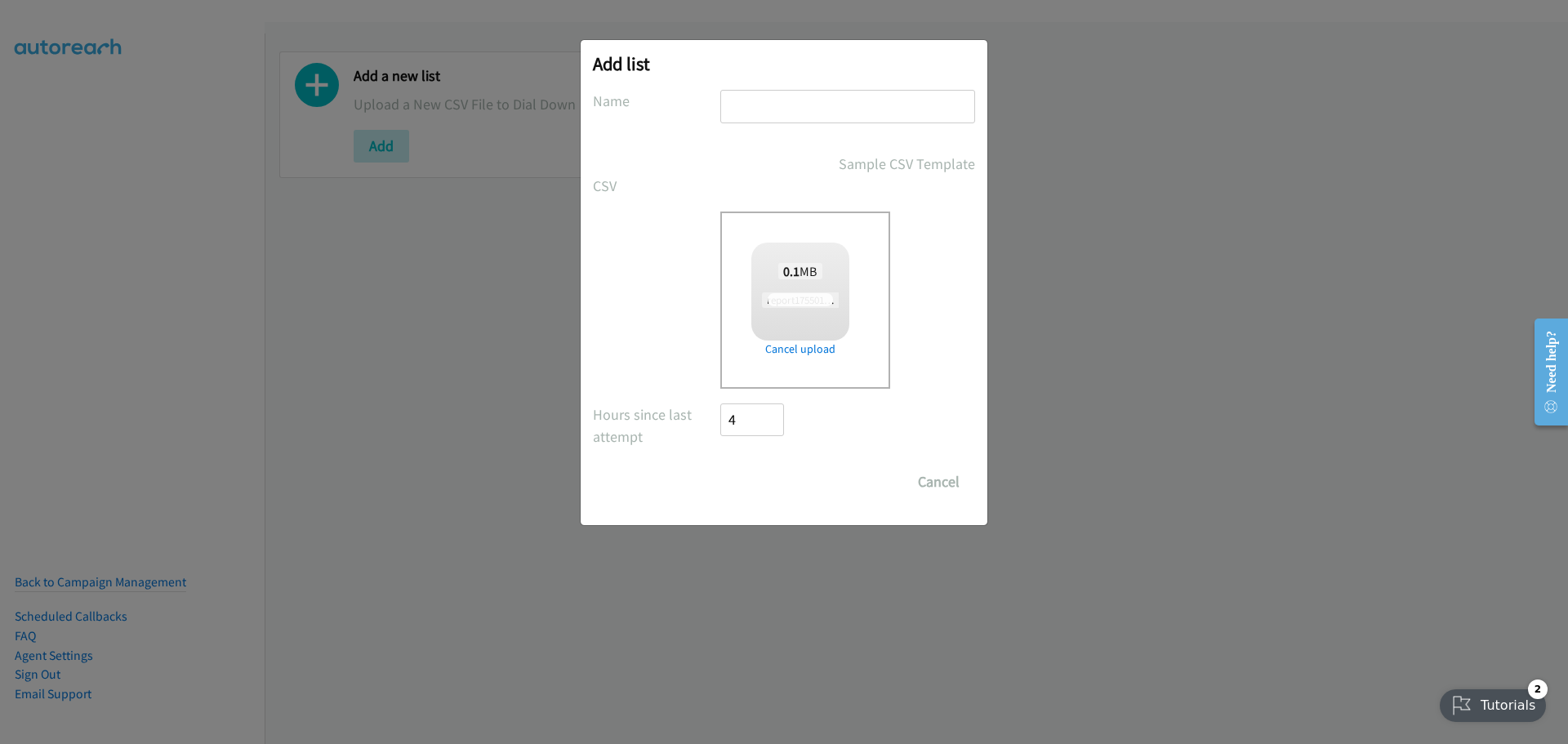
click at [764, 125] on div at bounding box center [847, 114] width 255 height 48
click at [763, 123] on div at bounding box center [847, 114] width 255 height 48
click at [758, 111] on input "text" at bounding box center [847, 106] width 255 height 34
type input "H"
checkbox input "true"
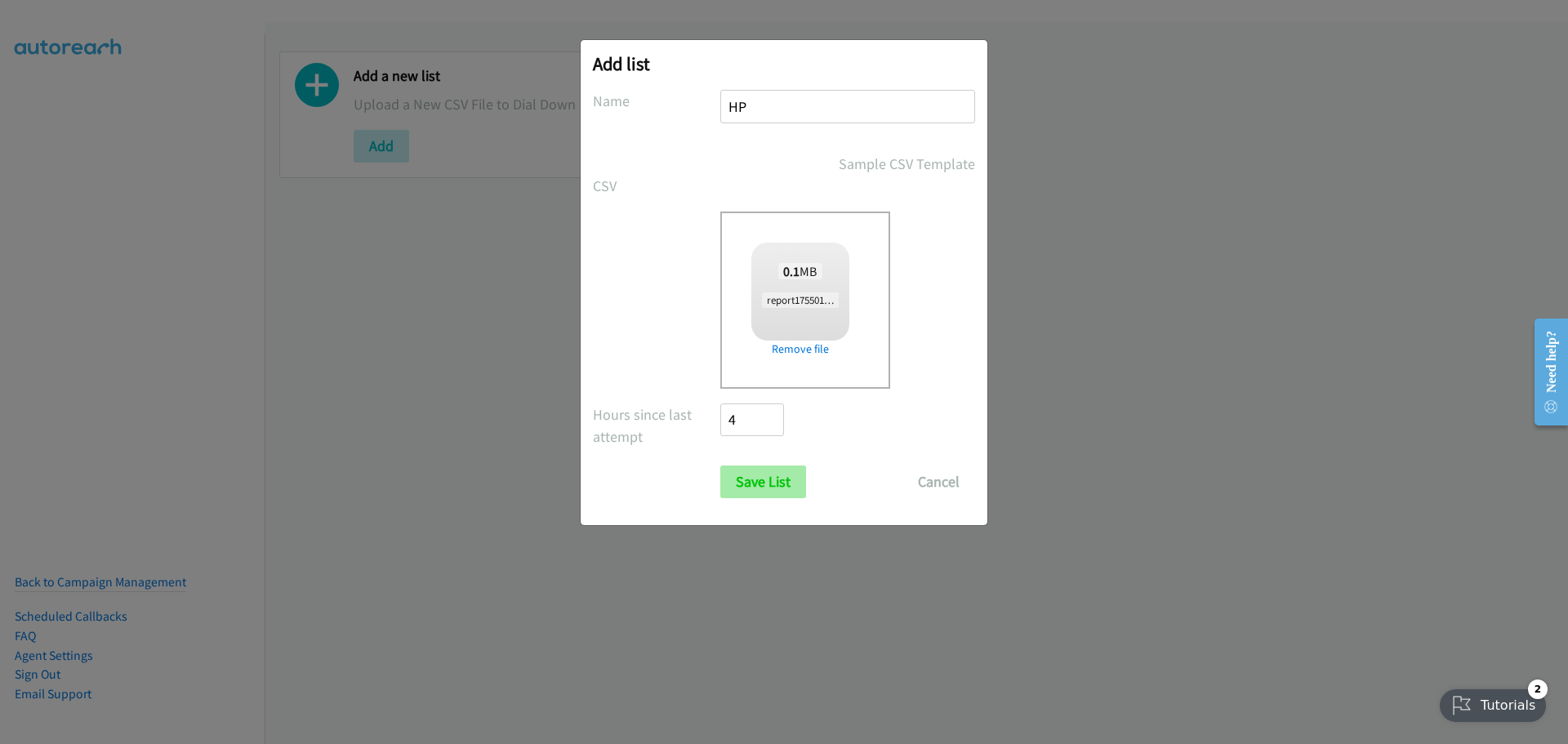
type input "HP"
click at [785, 483] on input "Save List" at bounding box center [763, 482] width 86 height 33
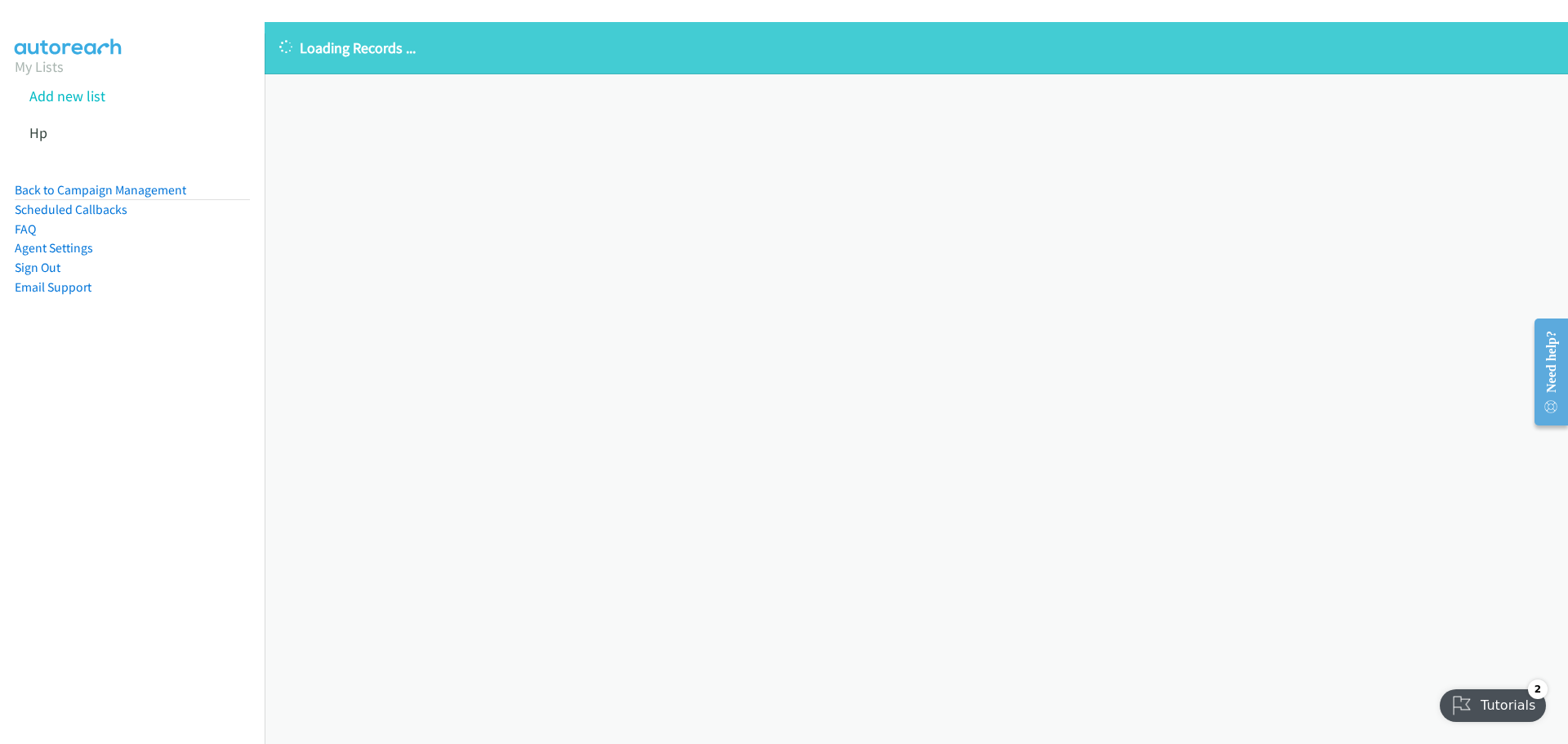
drag, startPoint x: 491, startPoint y: 167, endPoint x: 231, endPoint y: 54, distance: 283.5
click at [491, 167] on div "Loading Records ... Sorry, something went wrong please try again." at bounding box center [916, 383] width 1303 height 722
drag, startPoint x: 608, startPoint y: 257, endPoint x: 553, endPoint y: 213, distance: 70.4
click at [608, 257] on div "Loading Records ... Sorry, something went wrong please try again." at bounding box center [916, 383] width 1303 height 722
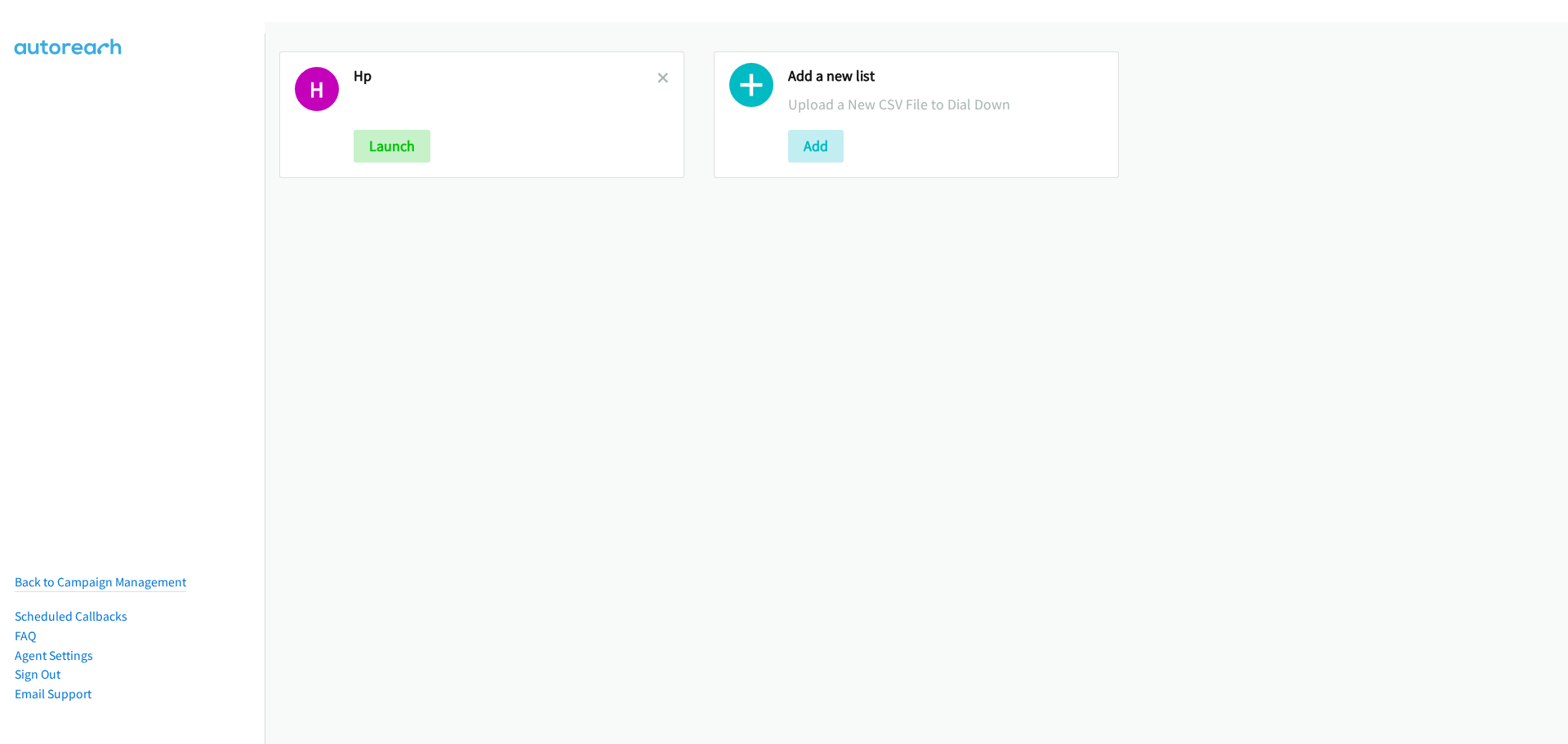
click at [650, 78] on h2 "Hp" at bounding box center [506, 76] width 304 height 19
click at [657, 82] on icon at bounding box center [663, 79] width 12 height 12
